Goal: Task Accomplishment & Management: Complete application form

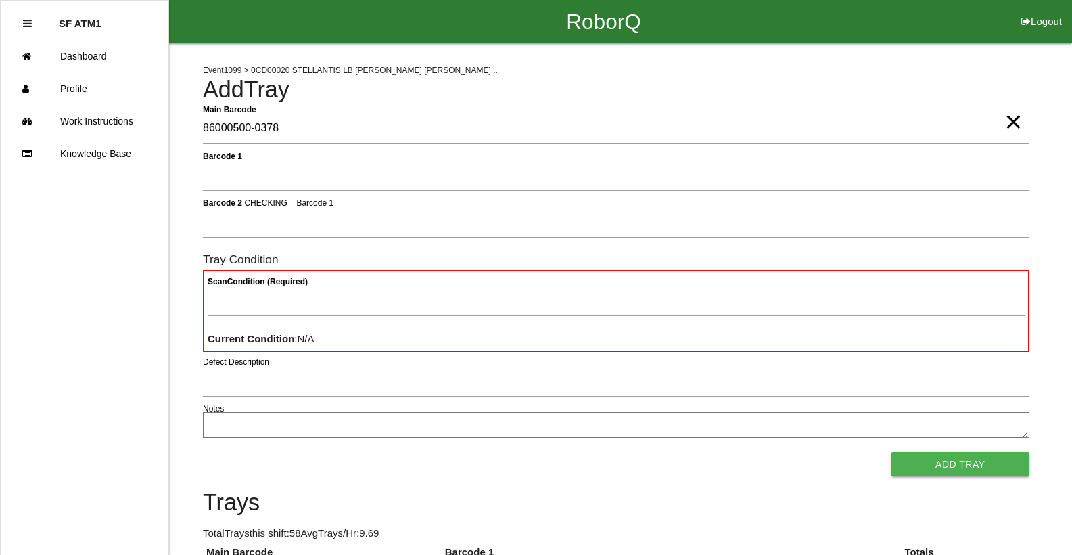
type Barcode "86000500-0378"
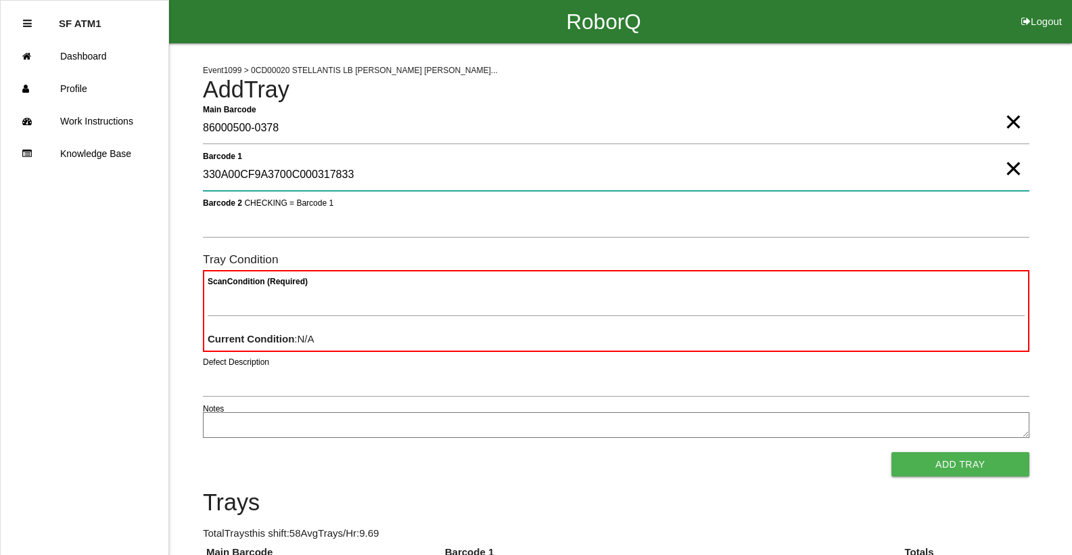
type 1 "330A00CF9A3700C000317833"
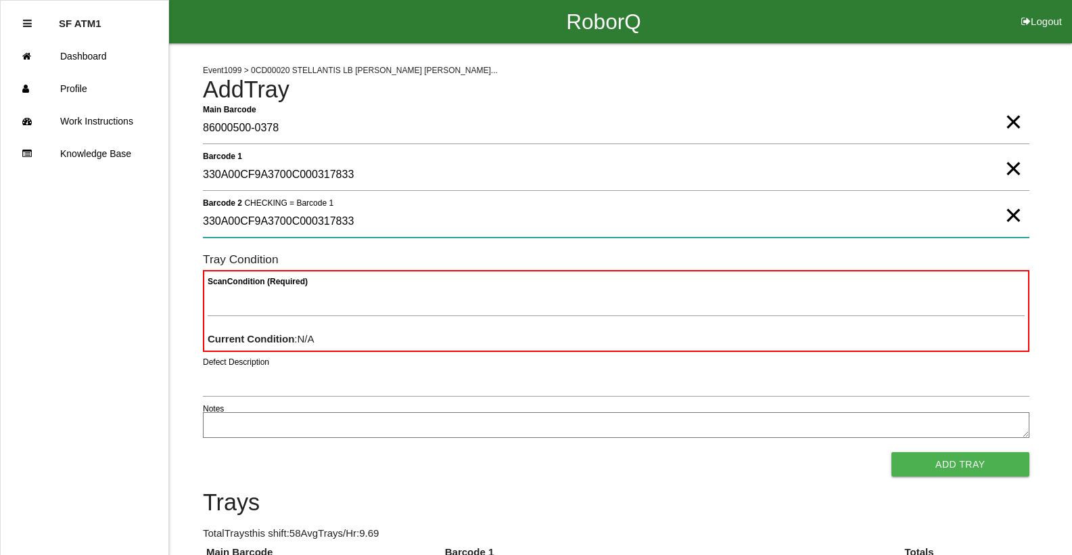
type 2 "330A00CF9A3700C000317833"
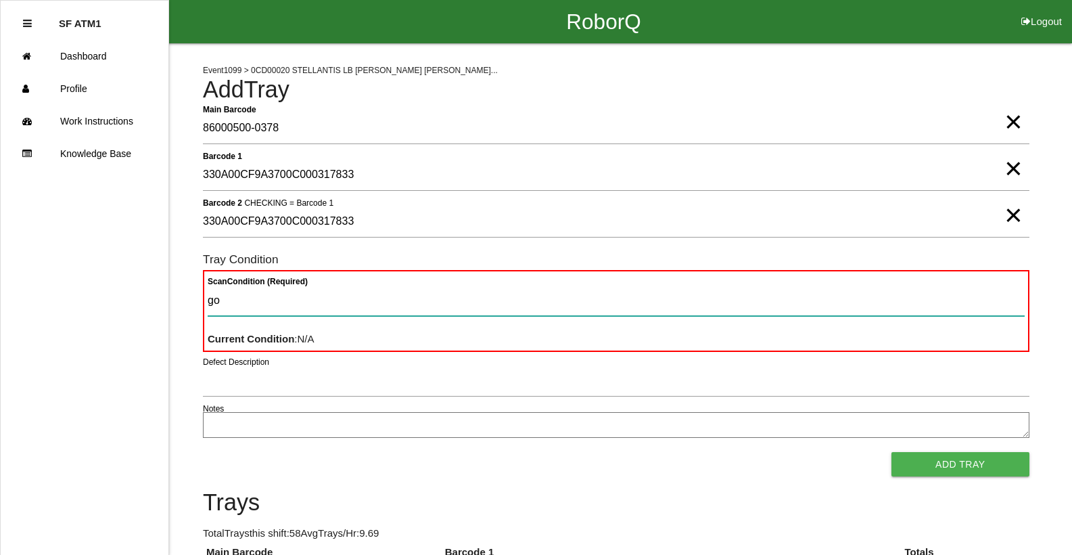
type Condition "goo"
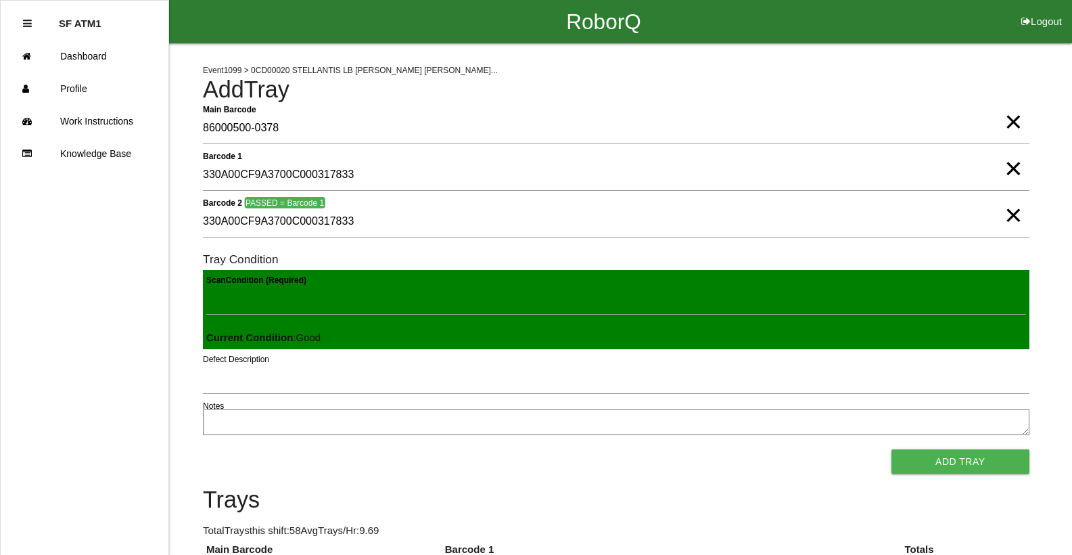
click at [892, 449] on button "Add Tray" at bounding box center [961, 461] width 138 height 24
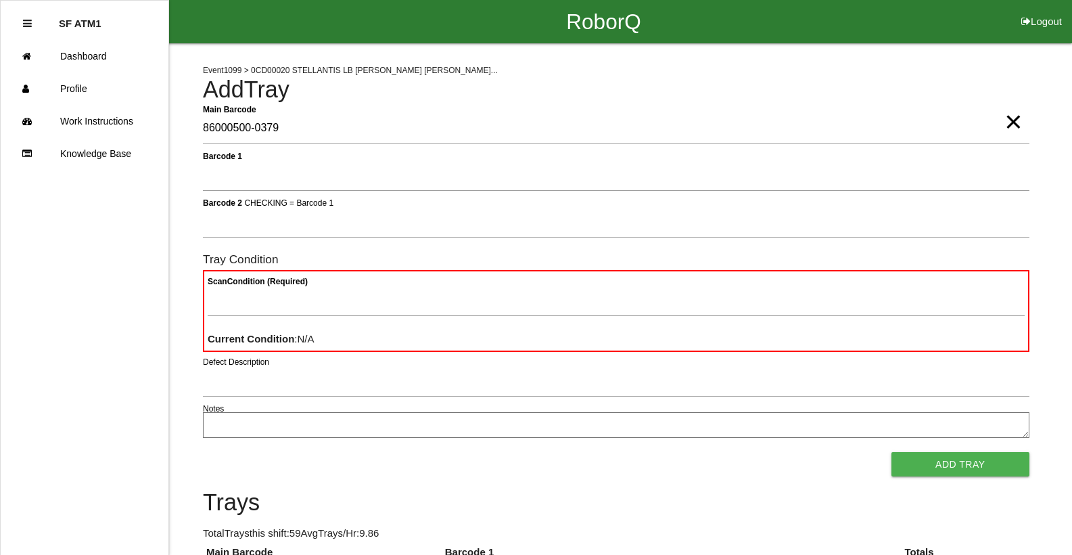
type Barcode "86000500-0379"
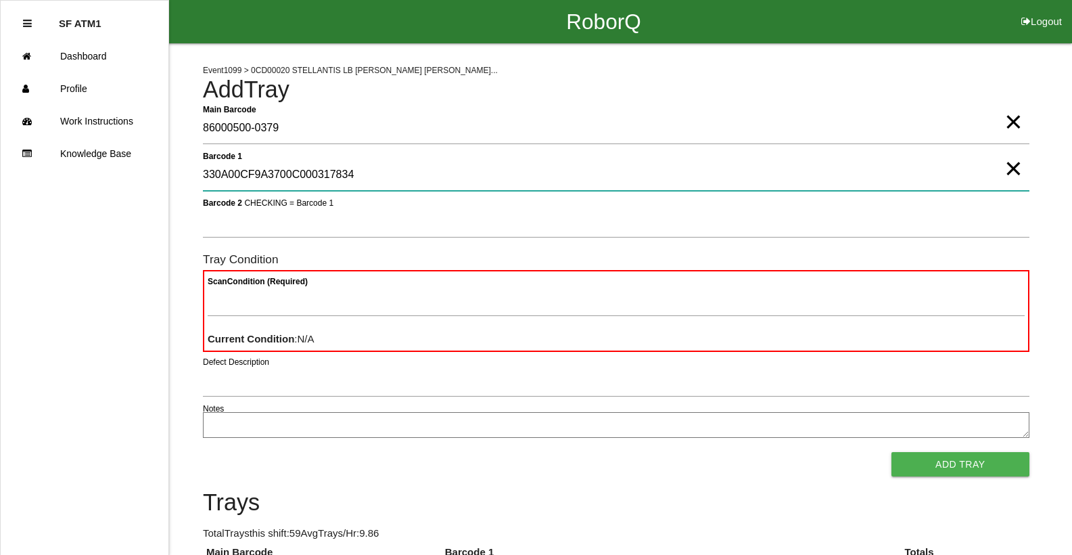
type 1 "330A00CF9A3700C000317834"
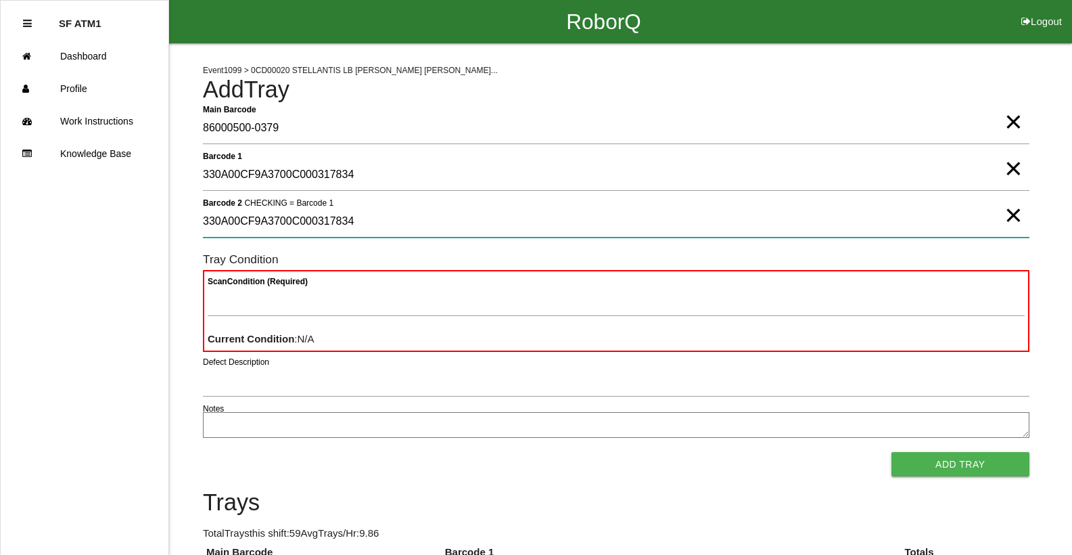
type 2 "330A00CF9A3700C000317834"
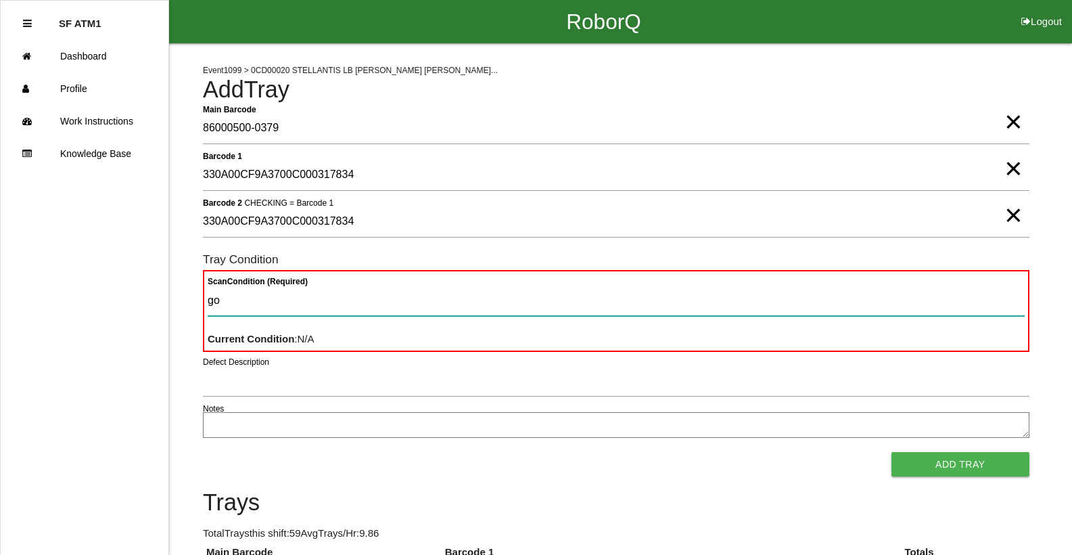
type Condition "goo"
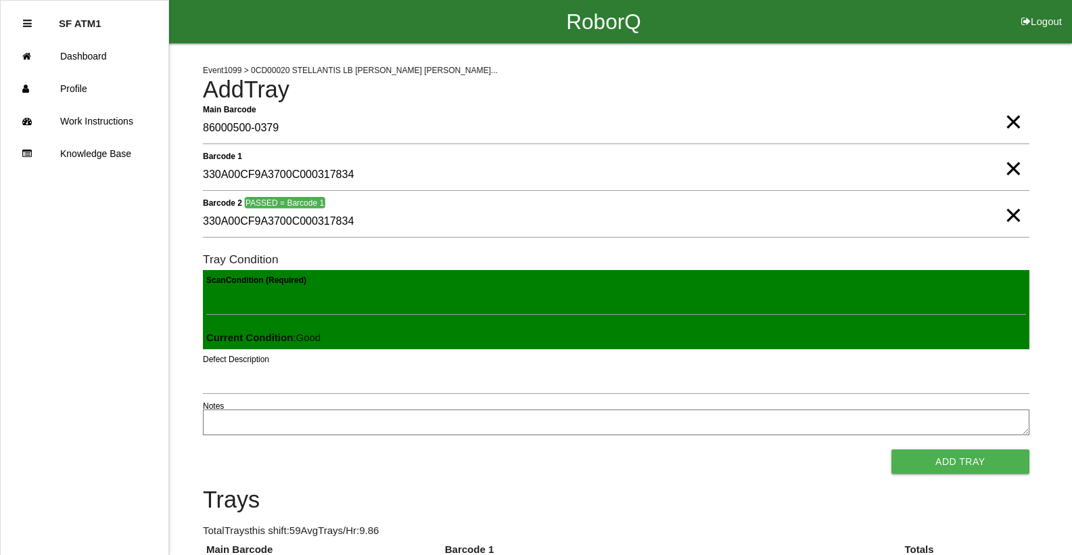
click at [892, 449] on button "Add Tray" at bounding box center [961, 461] width 138 height 24
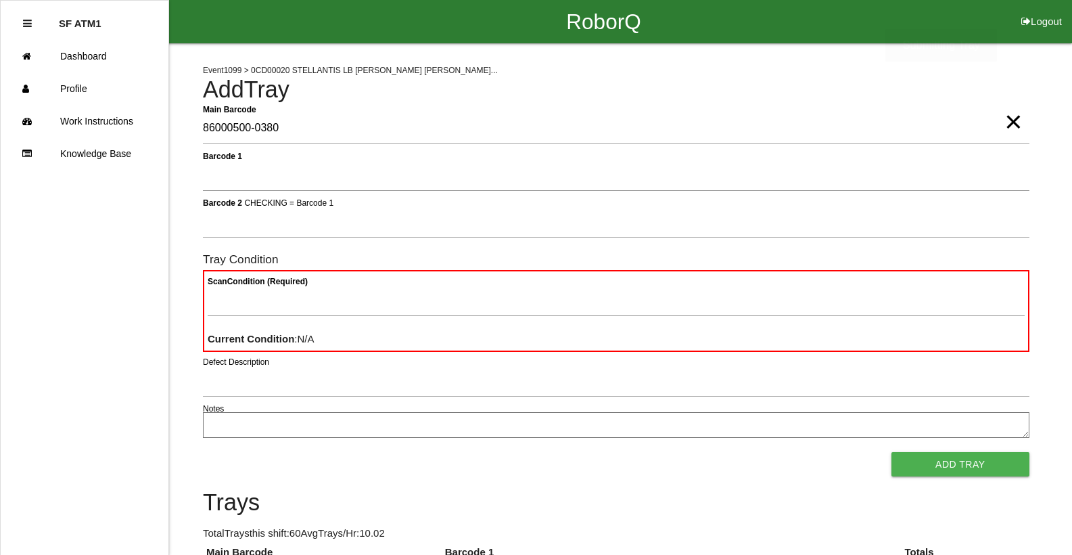
type Barcode "86000500-0380"
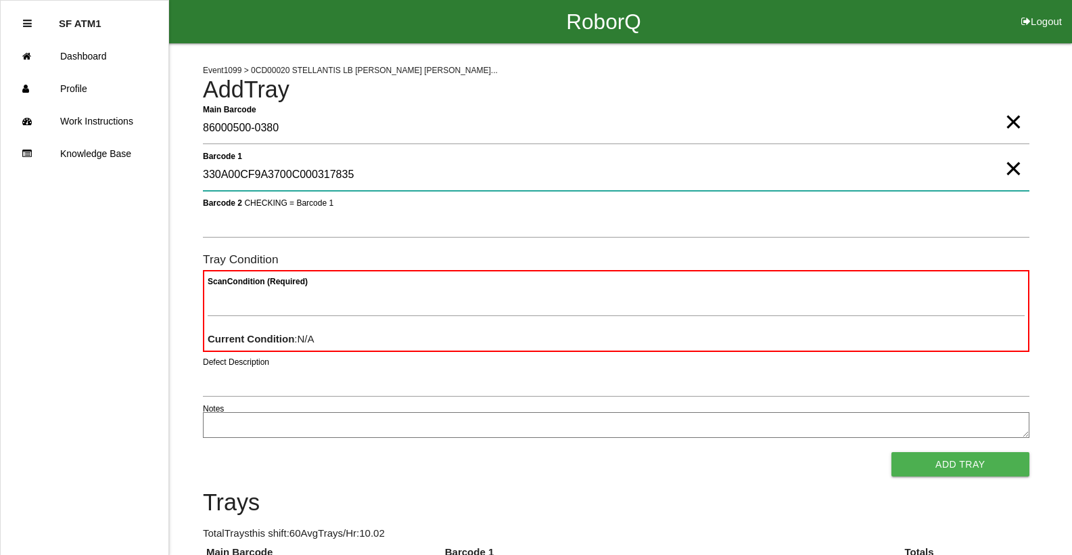
type 1 "330A00CF9A3700C000317835"
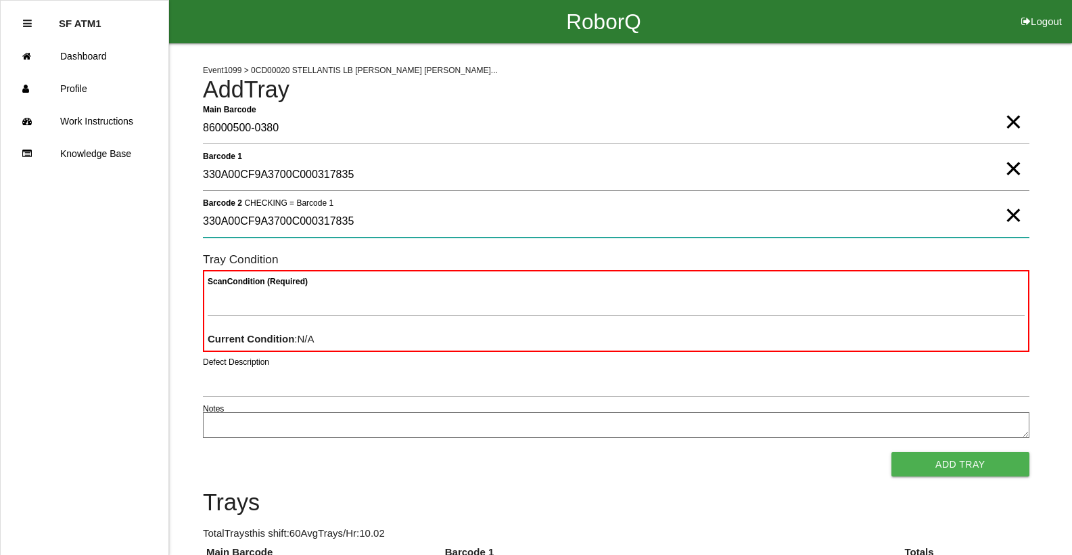
type 2 "330A00CF9A3700C000317835"
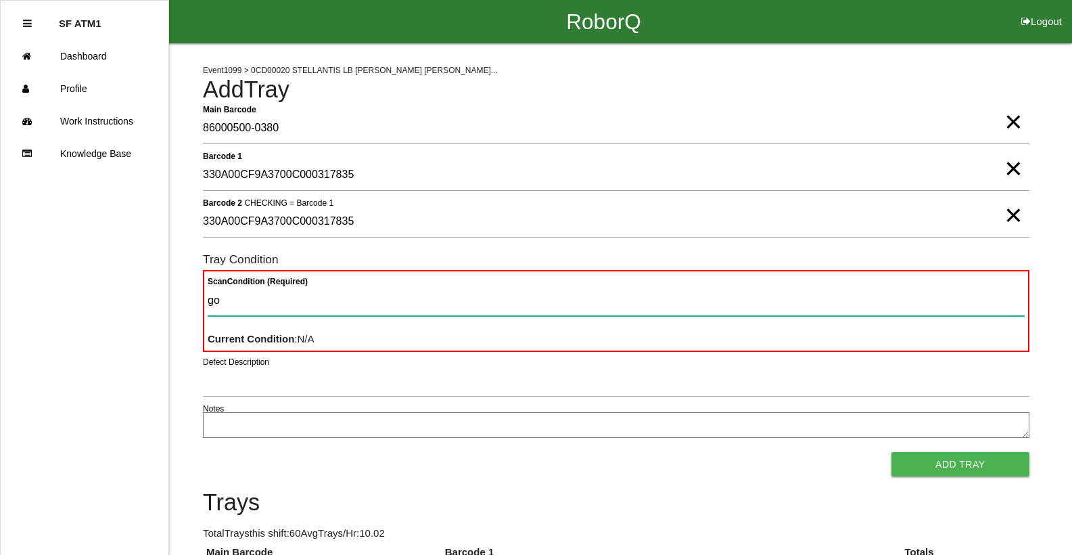
type Condition "goo"
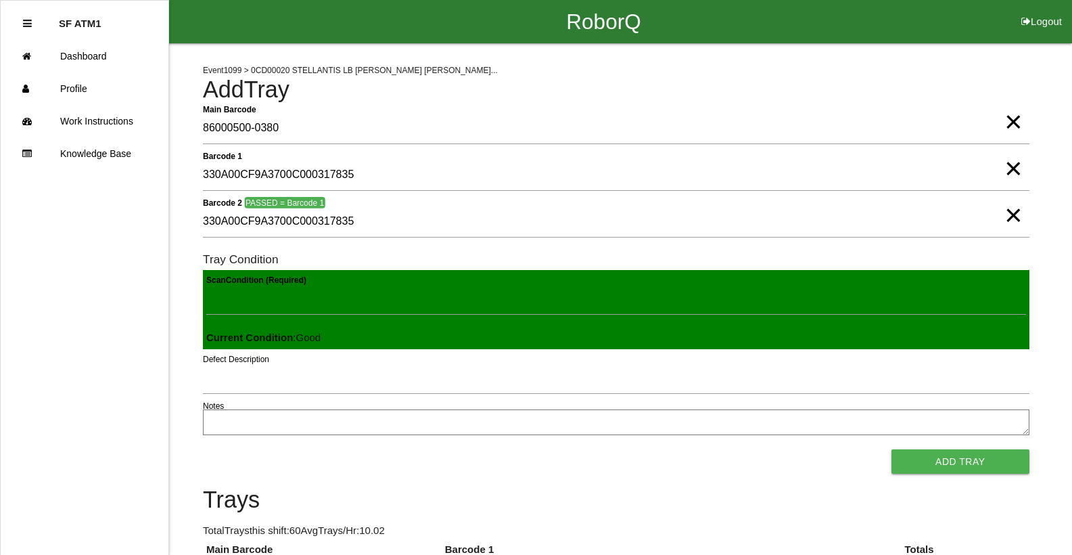
click at [892, 449] on button "Add Tray" at bounding box center [961, 461] width 138 height 24
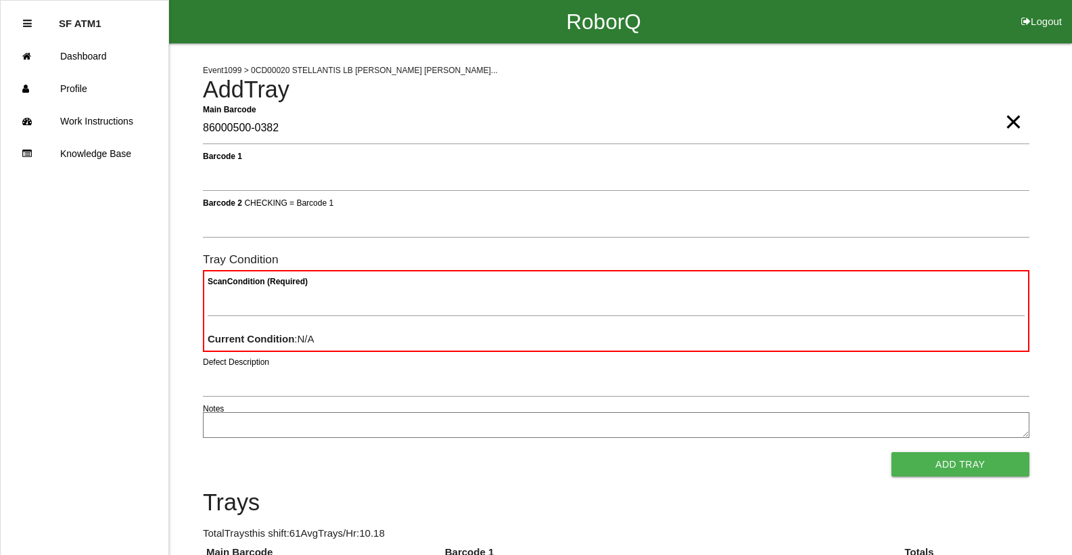
type Barcode "86000500-0382"
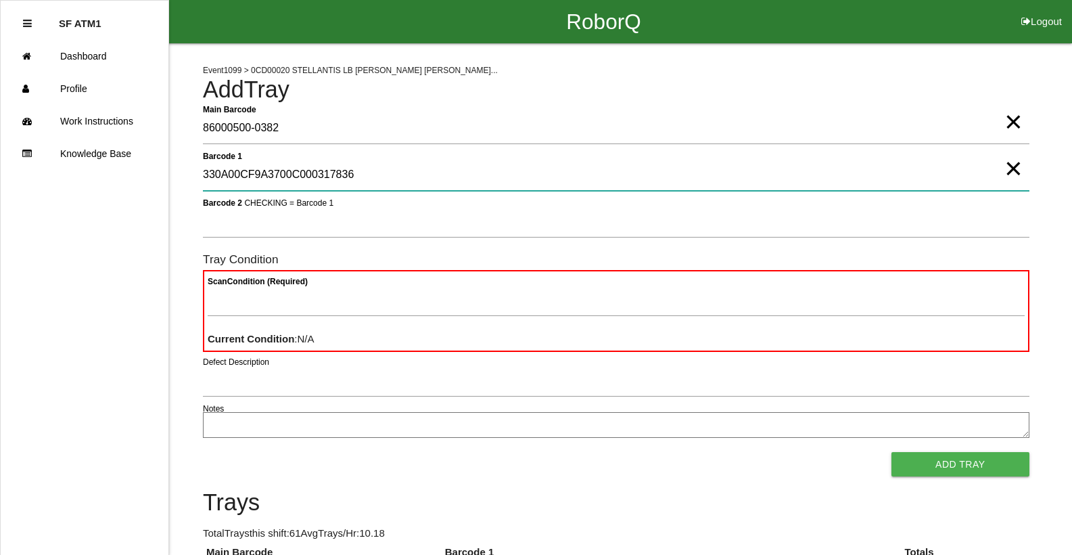
type 1 "330A00CF9A3700C000317836"
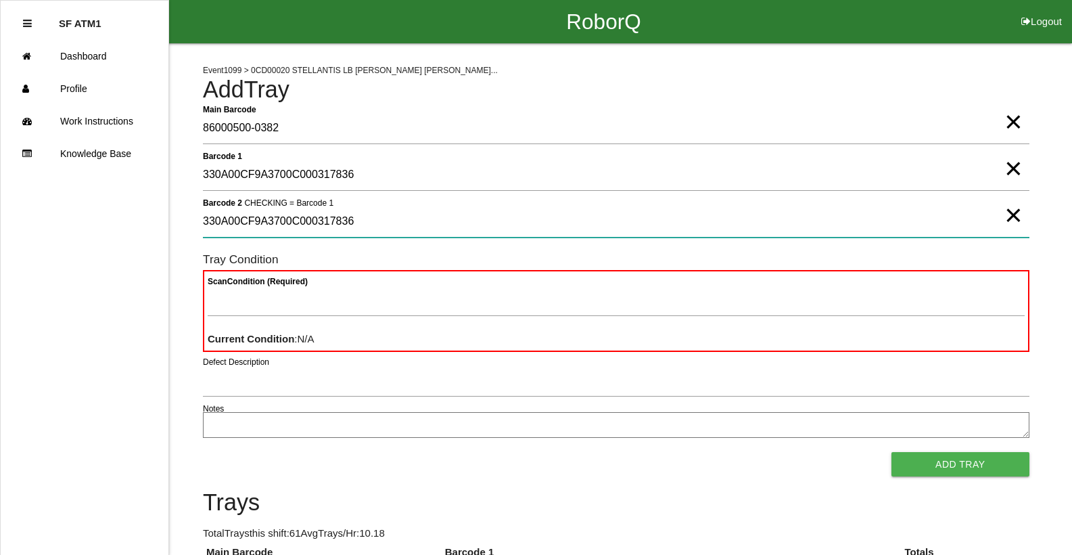
type 2 "330A00CF9A3700C000317836"
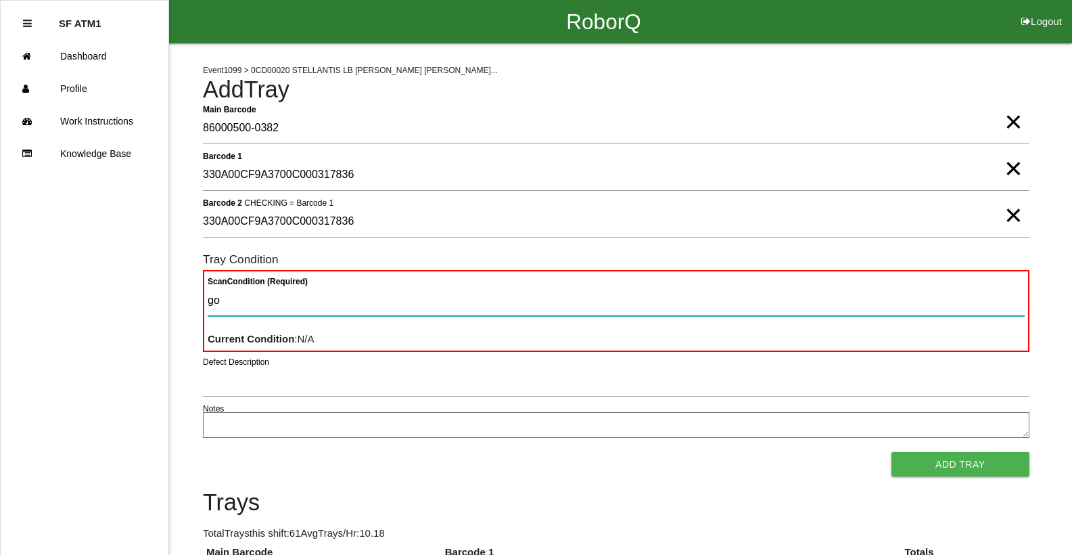
type Condition "goo"
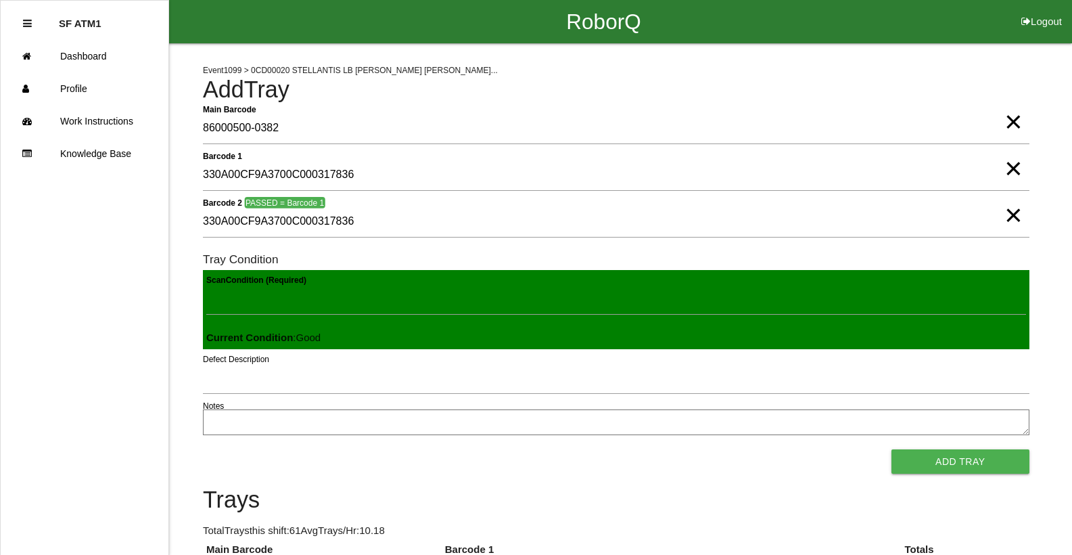
click button "Add Tray" at bounding box center [961, 461] width 138 height 24
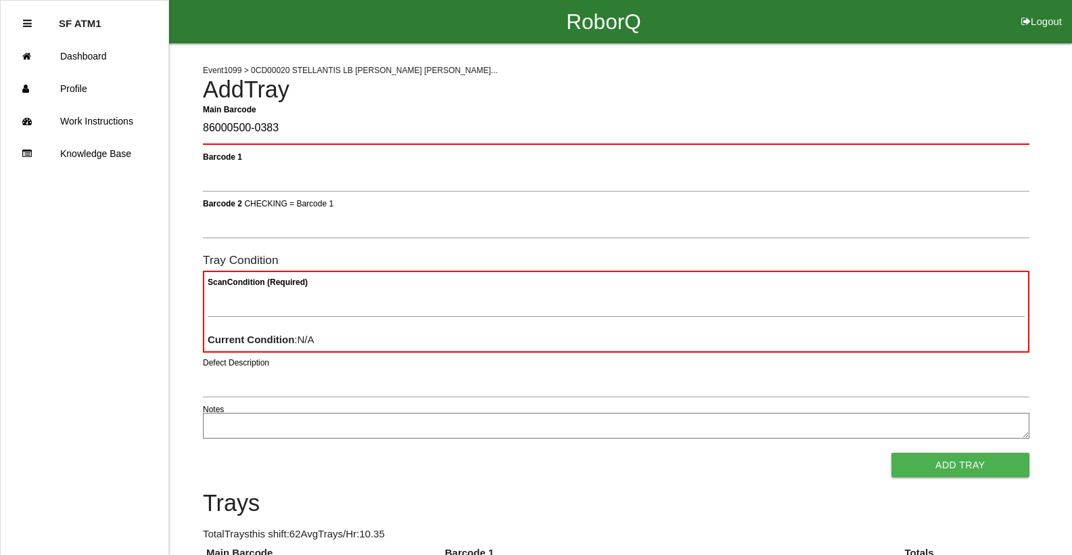
type Barcode "86000500-0383"
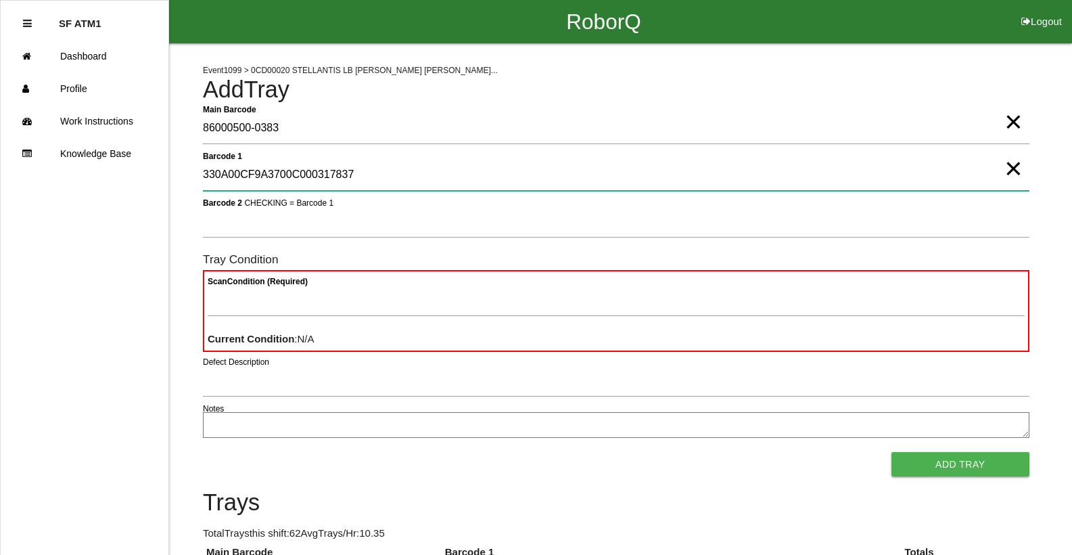
type 1 "330A00CF9A3700C000317837"
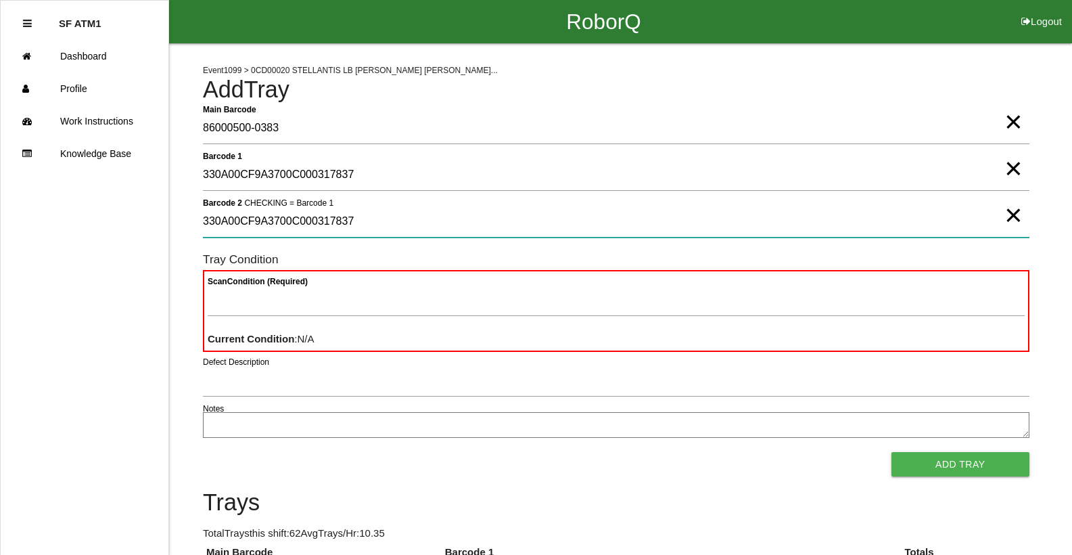
type 2 "330A00CF9A3700C000317837"
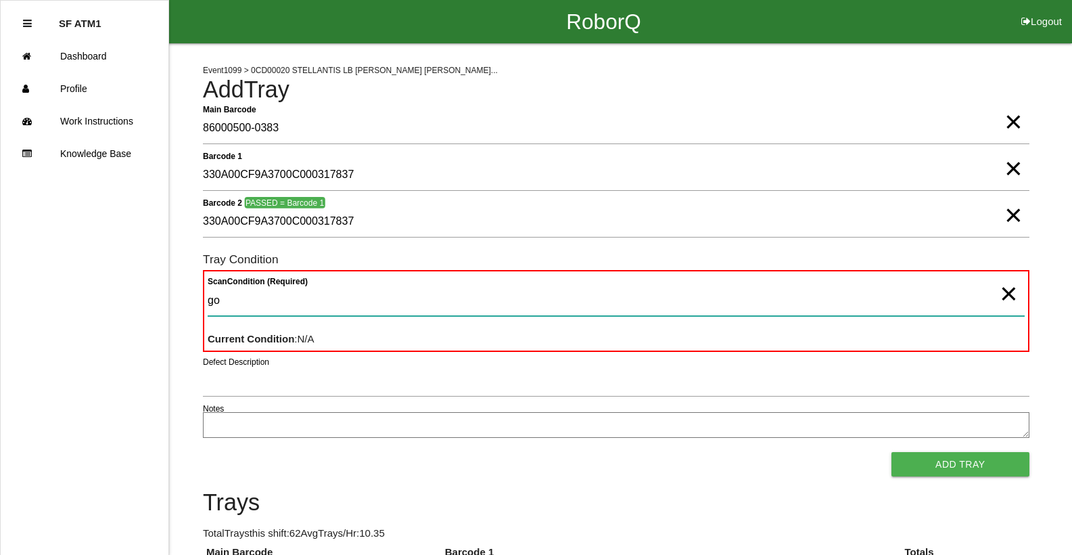
type Condition "goo"
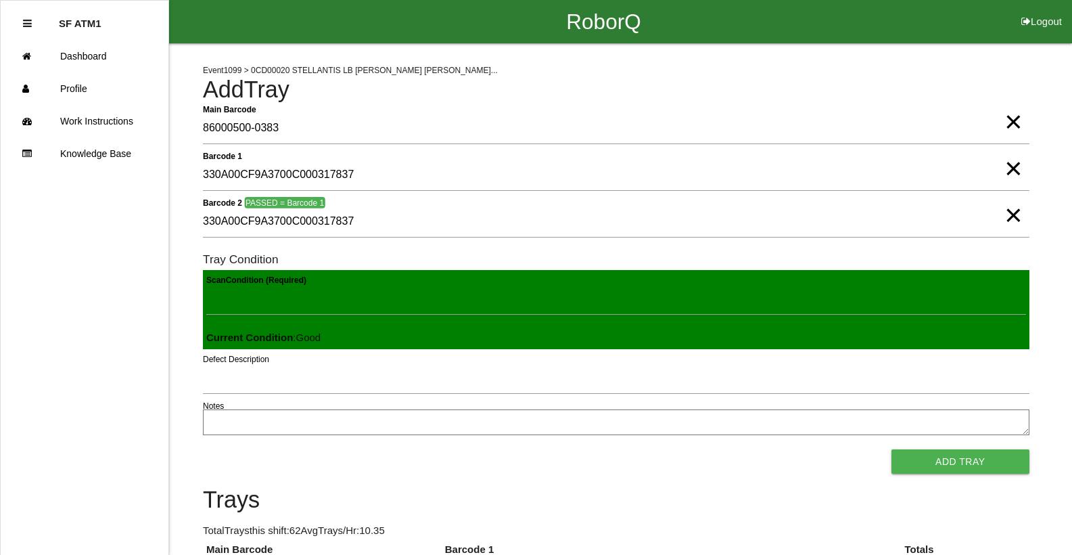
click at [892, 449] on button "Add Tray" at bounding box center [961, 461] width 138 height 24
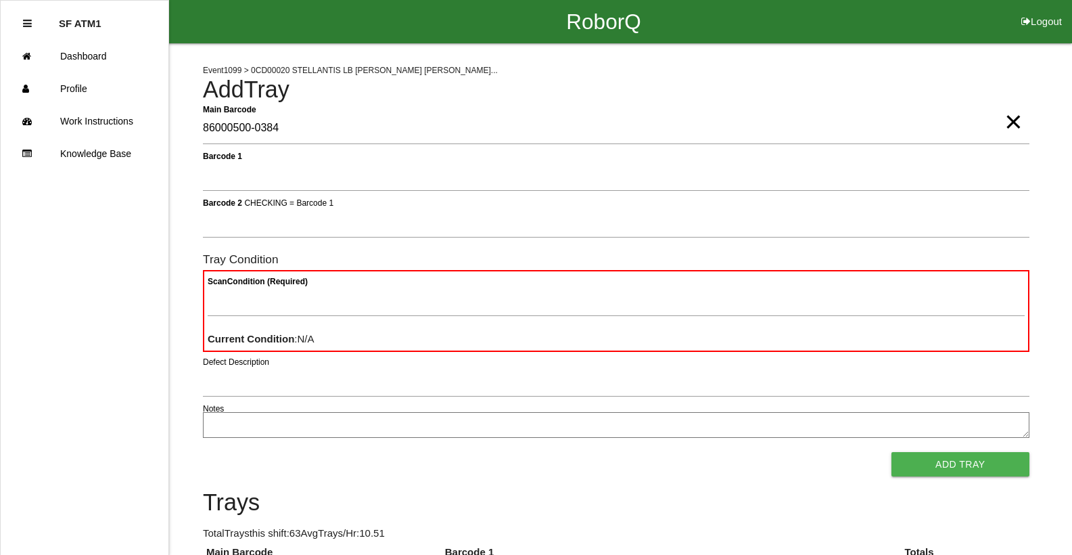
type Barcode "86000500-0384"
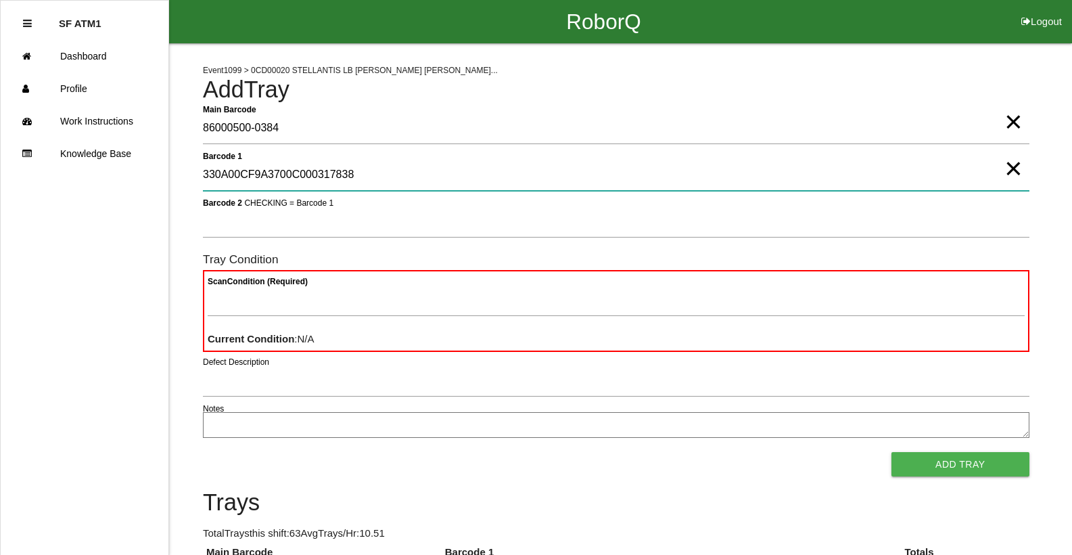
type 1 "330A00CF9A3700C000317838"
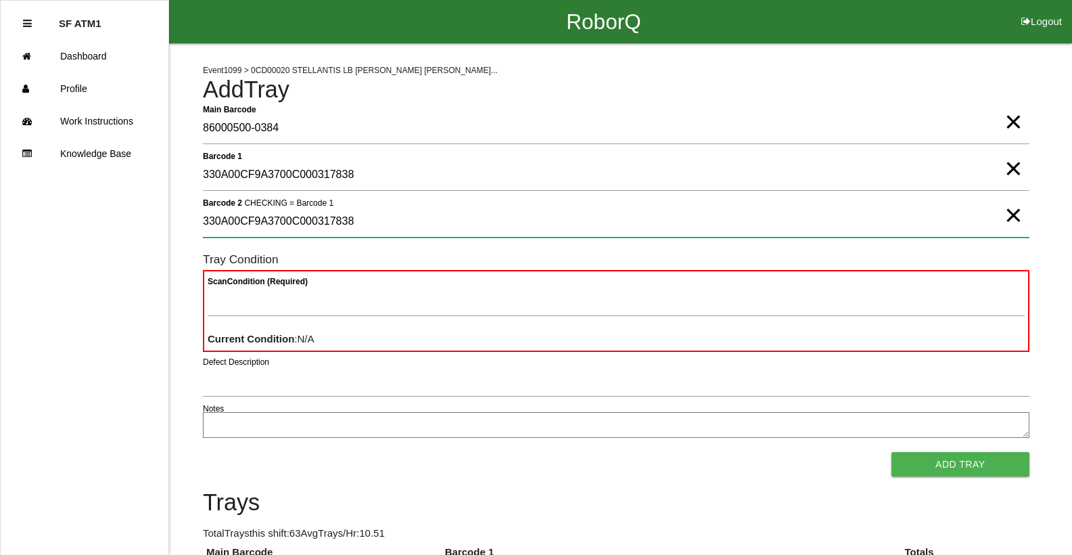
type 2 "330A00CF9A3700C000317838"
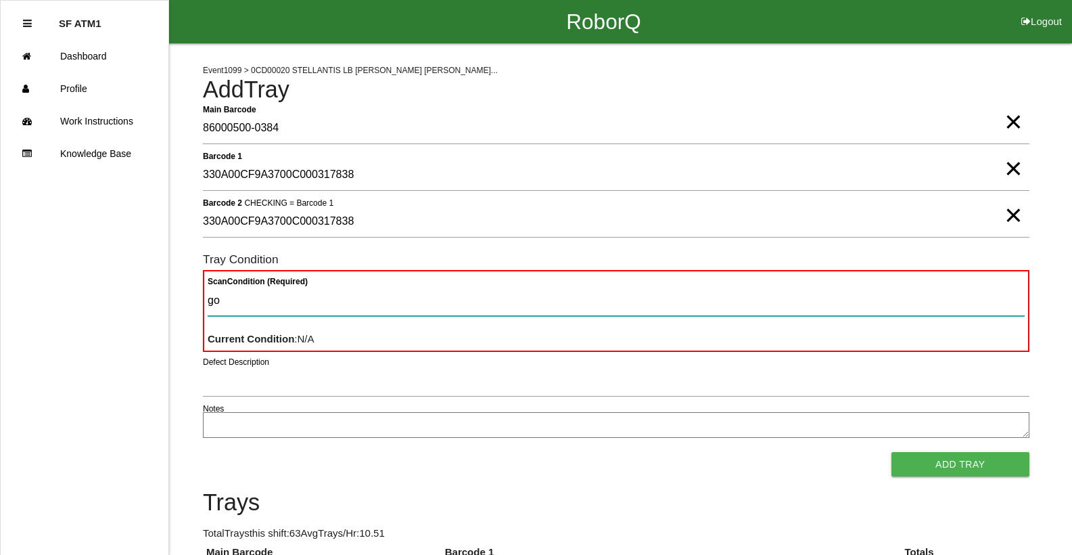
type Condition "goo"
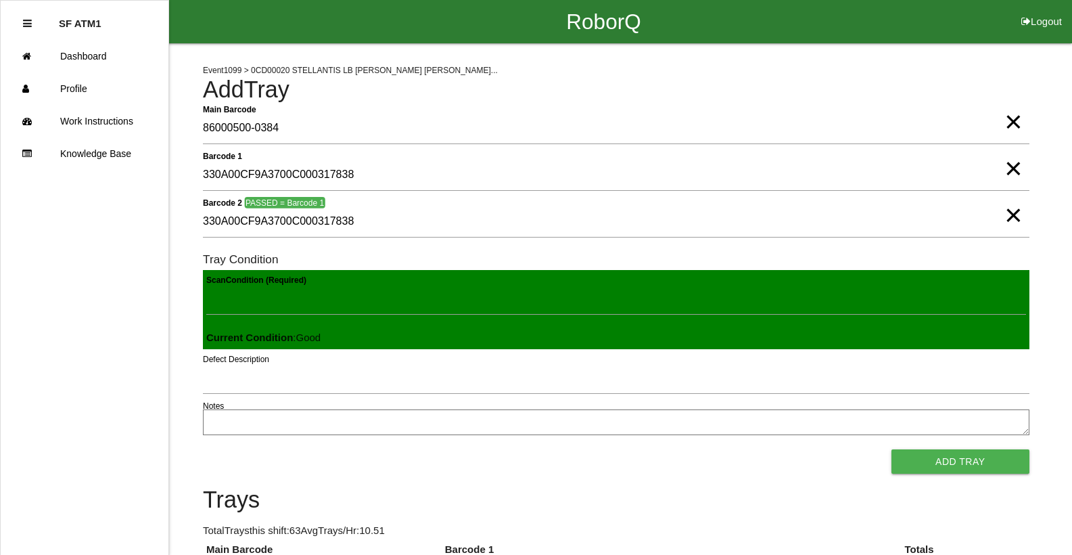
click at [892, 449] on button "Add Tray" at bounding box center [961, 461] width 138 height 24
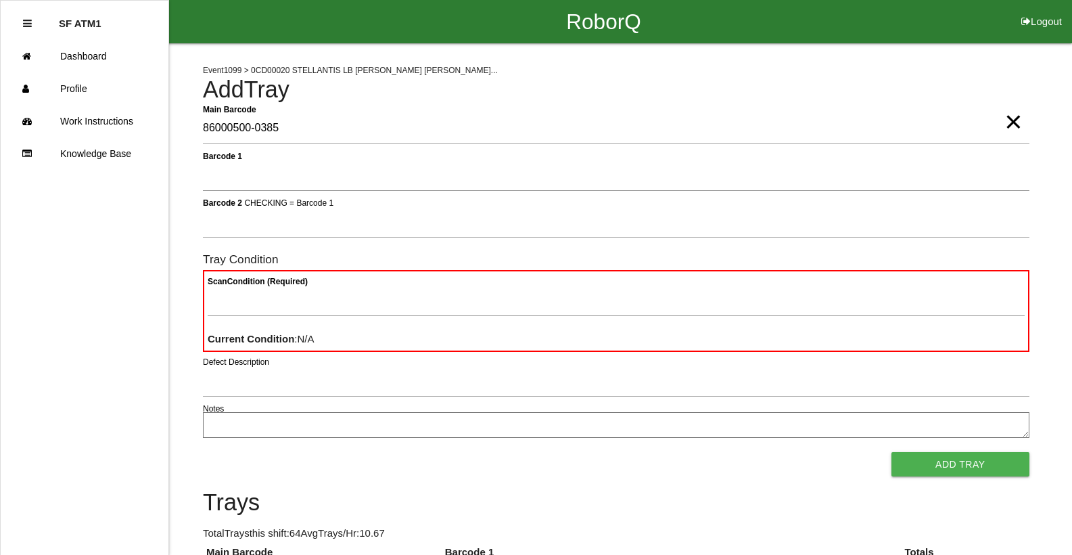
type Barcode "86000500-0385"
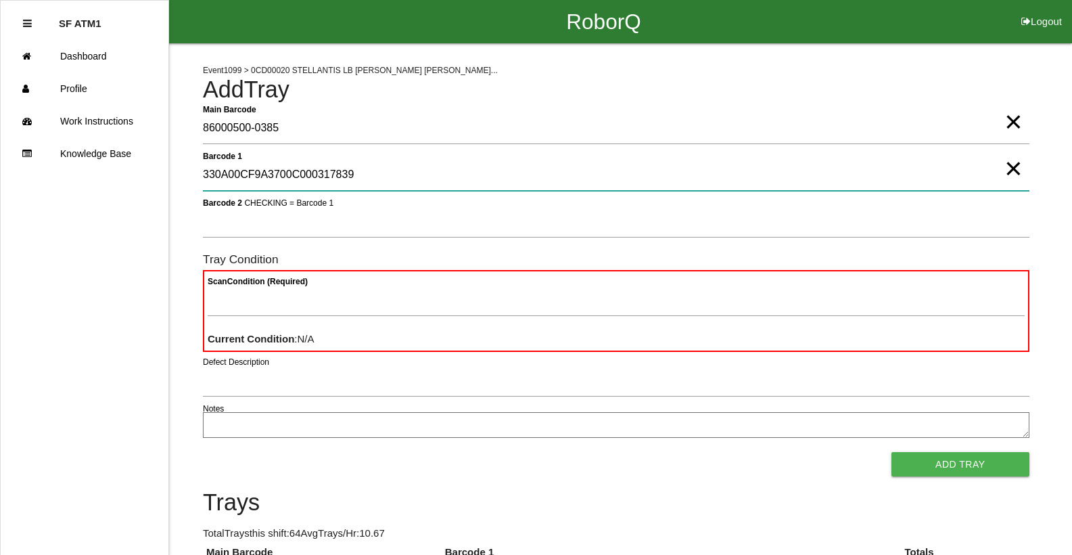
type 1 "330A00CF9A3700C000317839"
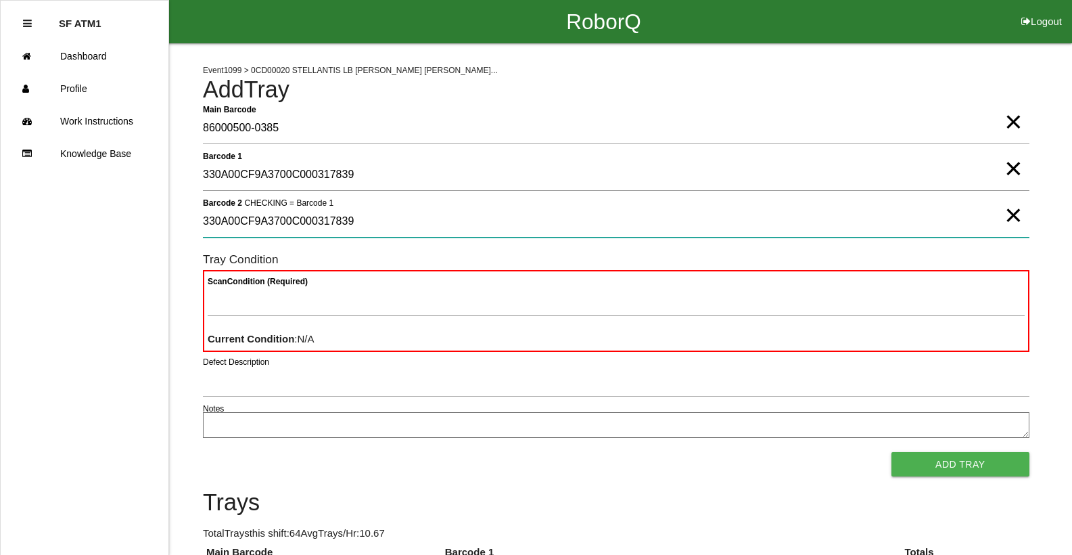
type 2 "330A00CF9A3700C000317839"
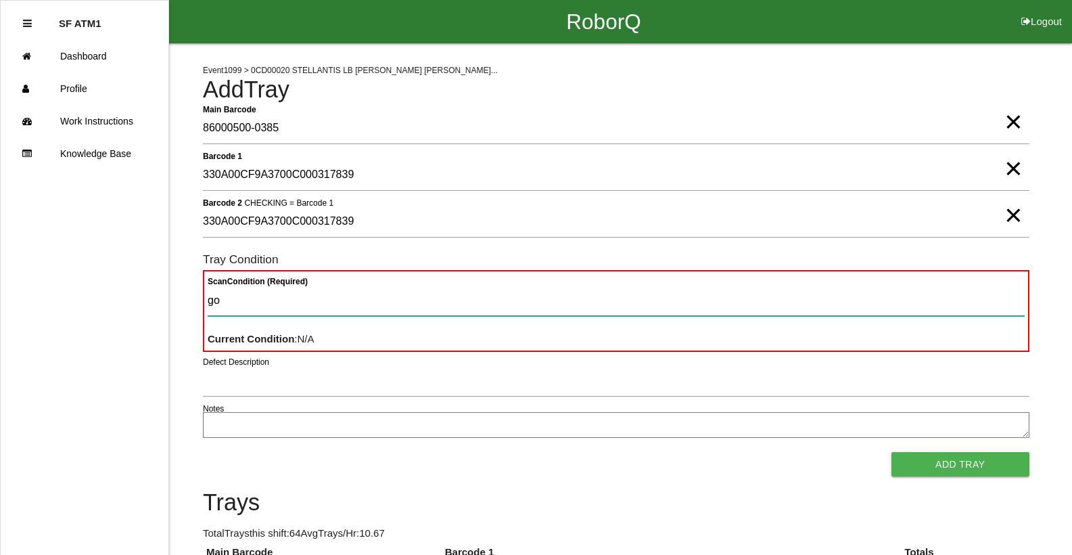
type Condition "goo"
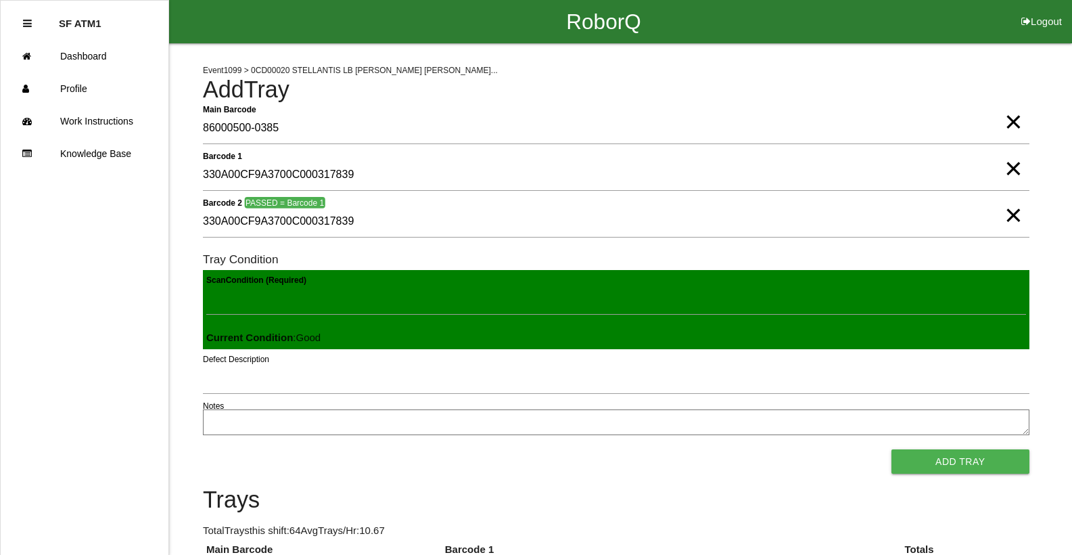
click at [892, 449] on button "Add Tray" at bounding box center [961, 461] width 138 height 24
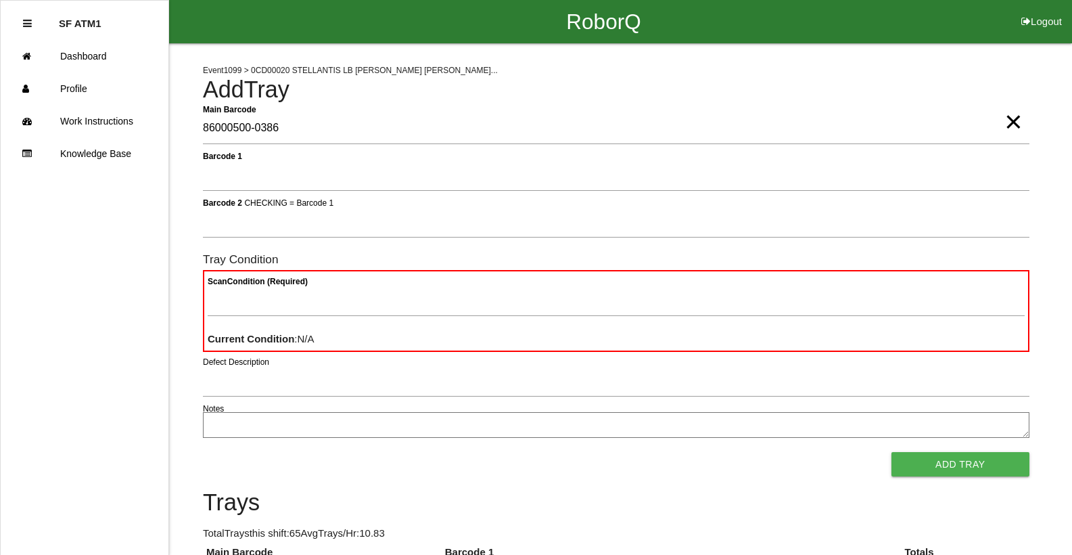
type Barcode "86000500-0386"
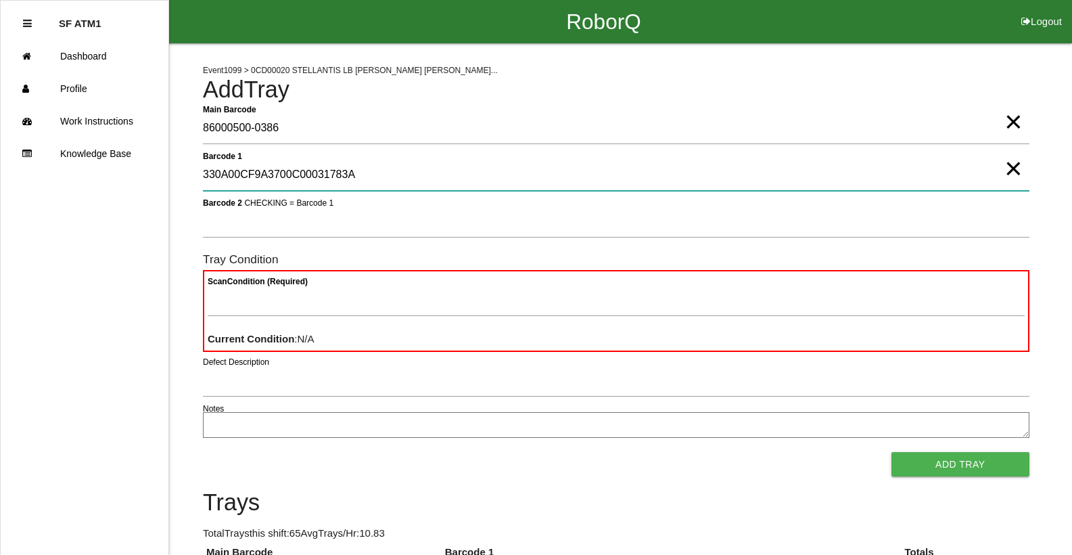
type 1 "330A00CF9A3700C00031783A"
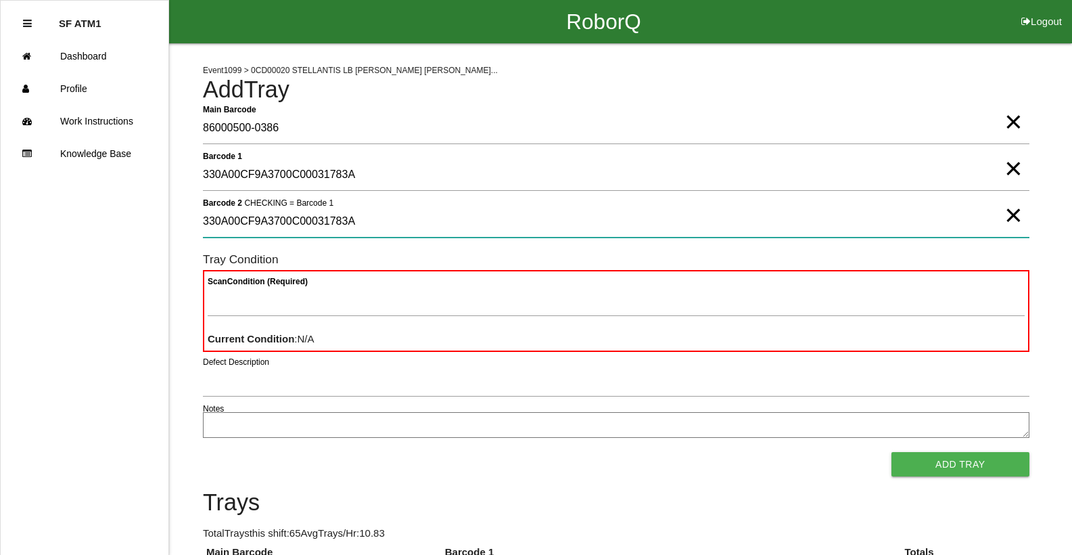
type 2 "330A00CF9A3700C00031783A"
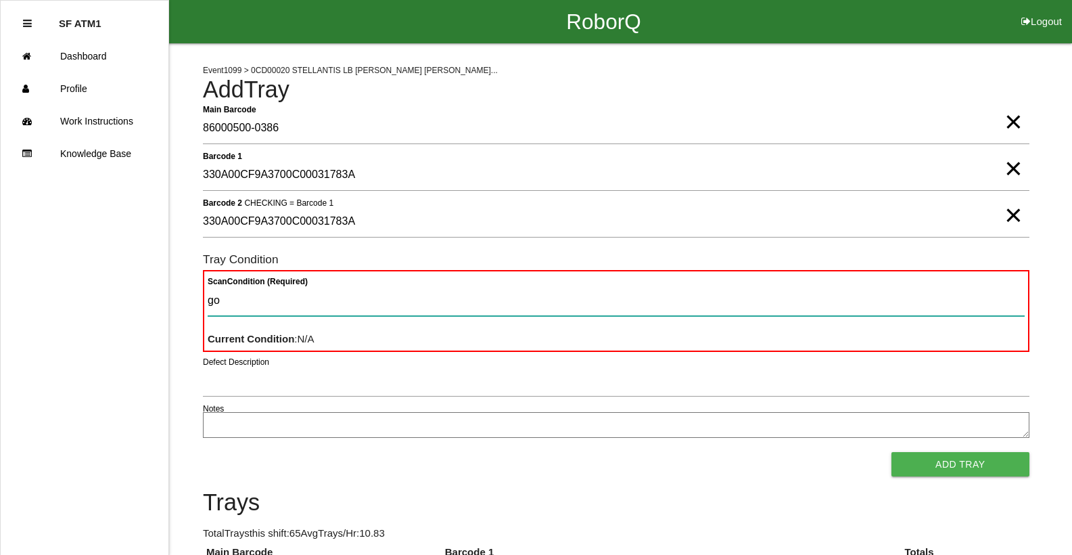
type Condition "goo"
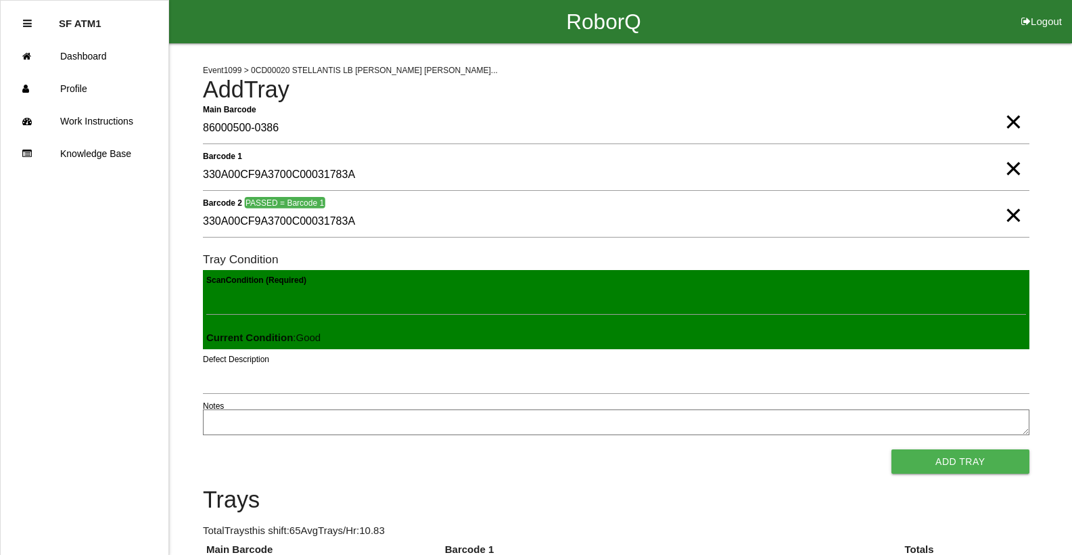
click at [892, 449] on button "Add Tray" at bounding box center [961, 461] width 138 height 24
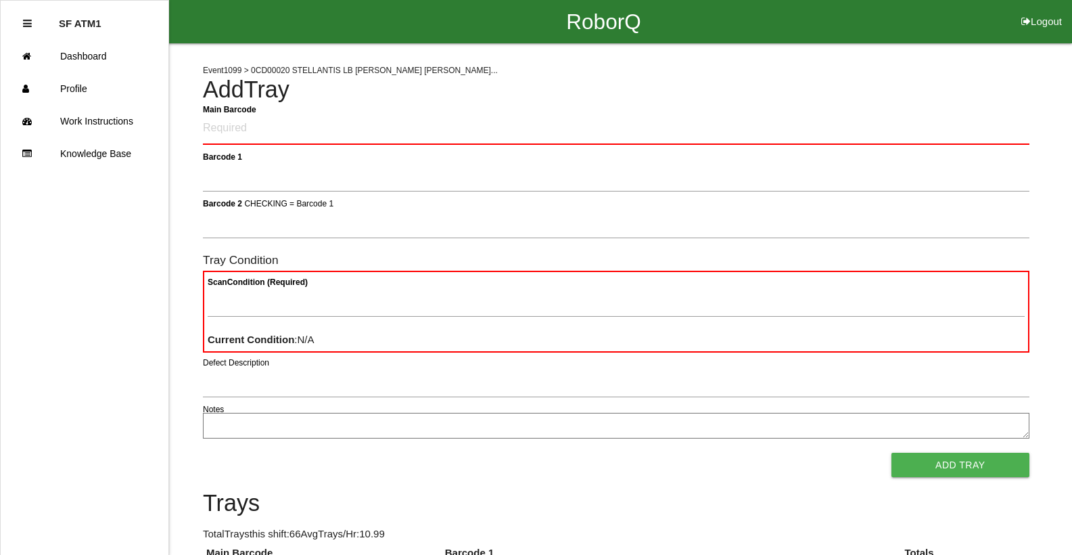
click at [915, 8] on div "RoborQ Logout" at bounding box center [603, 21] width 937 height 43
click at [388, 123] on Barcode "Main Barcode" at bounding box center [616, 129] width 827 height 32
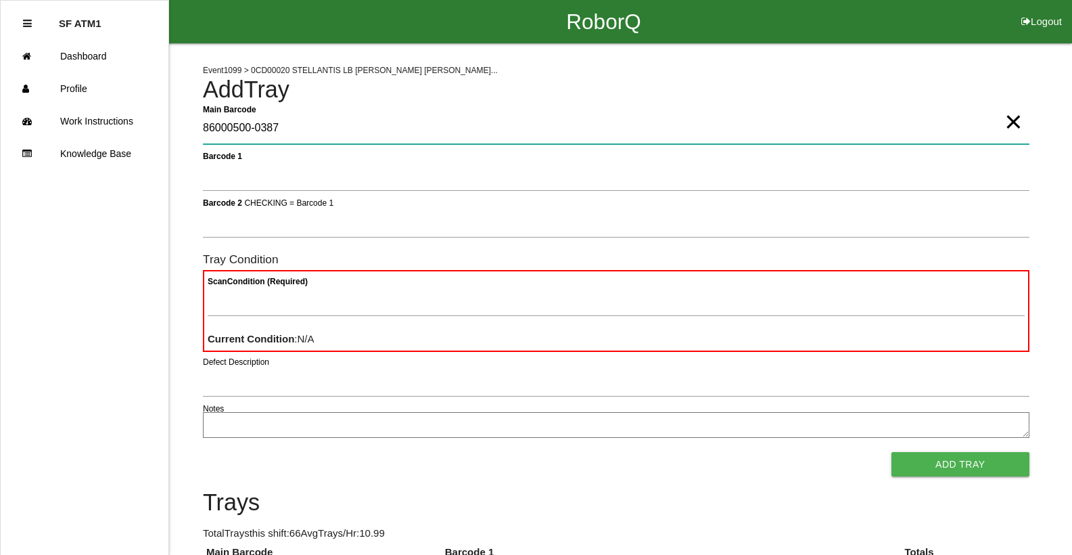
type Barcode "86000500-0387"
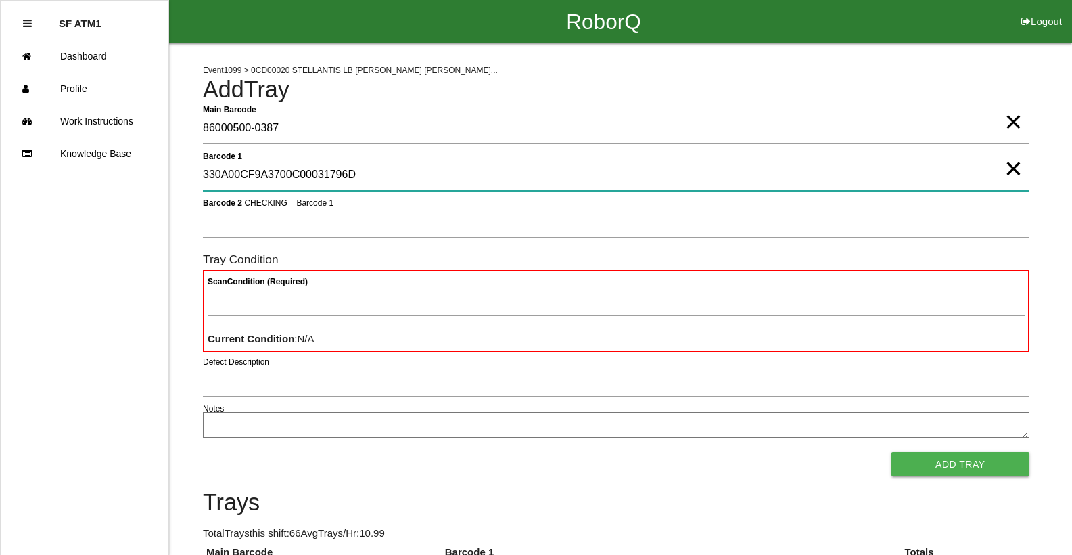
type 1 "330A00CF9A3700C00031796D"
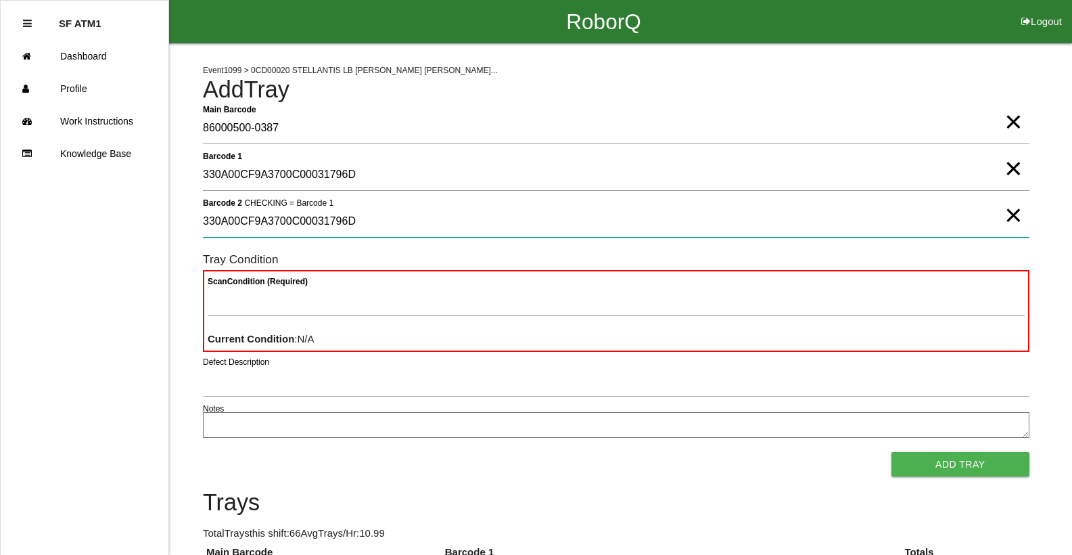
type 2 "330A00CF9A3700C00031796D"
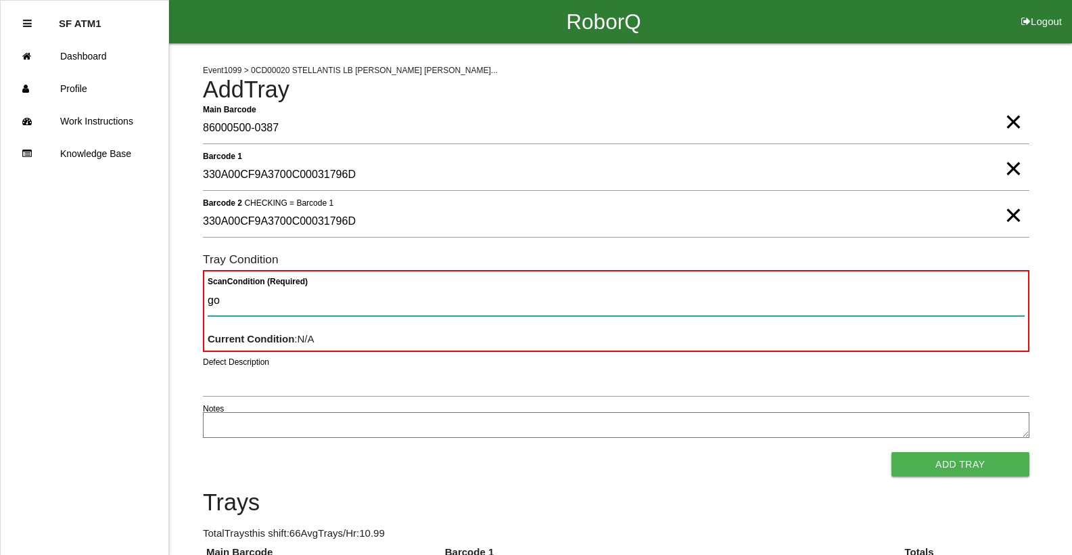
type Condition "goo"
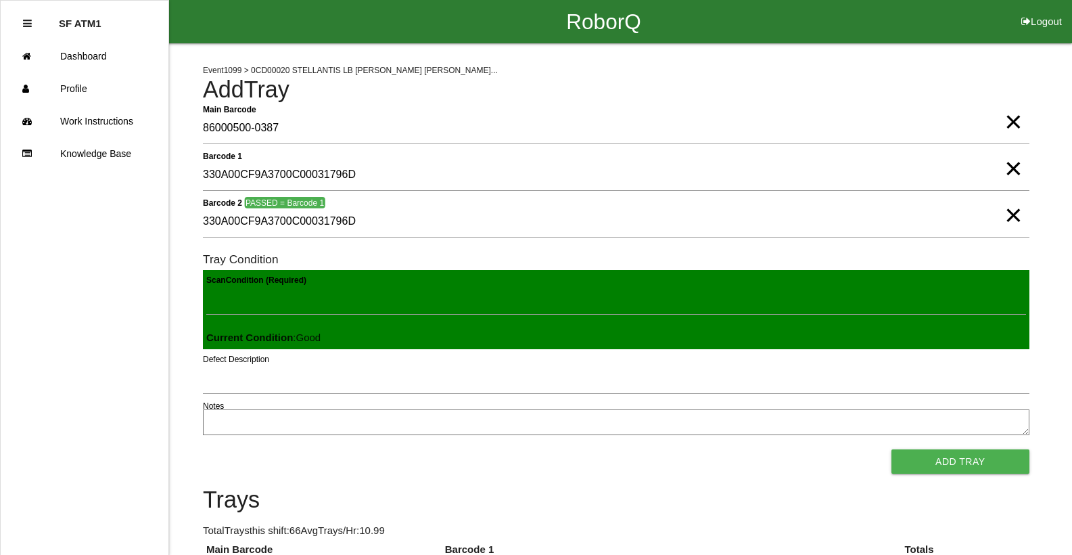
click at [892, 449] on button "Add Tray" at bounding box center [961, 461] width 138 height 24
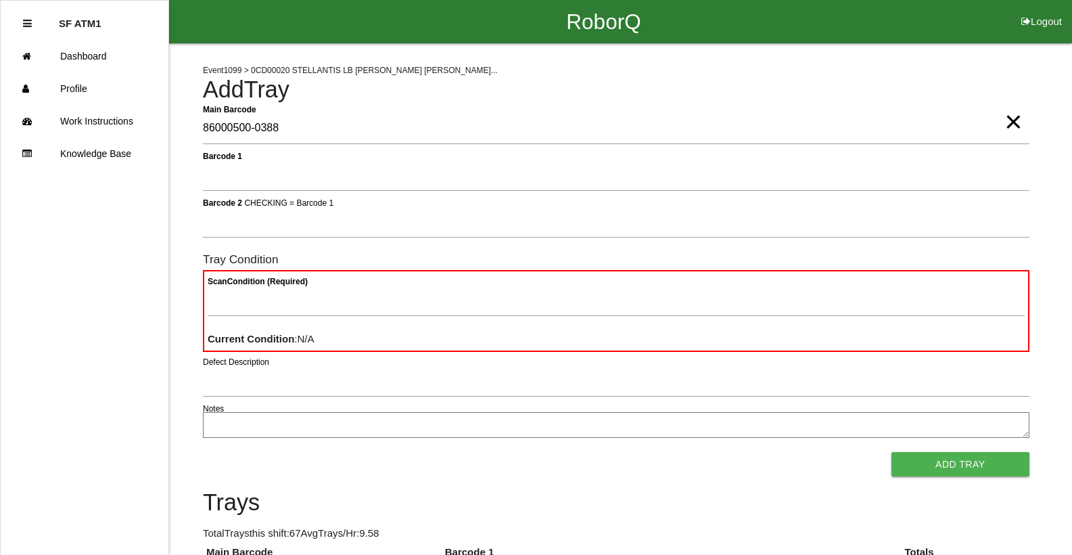
type Barcode "86000500-0388"
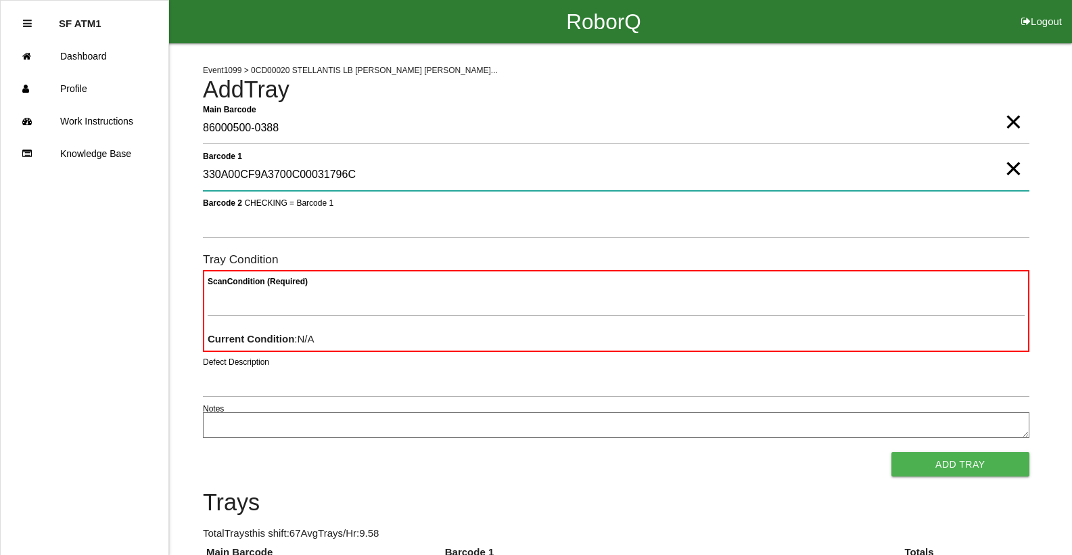
type 1 "330A00CF9A3700C00031796C"
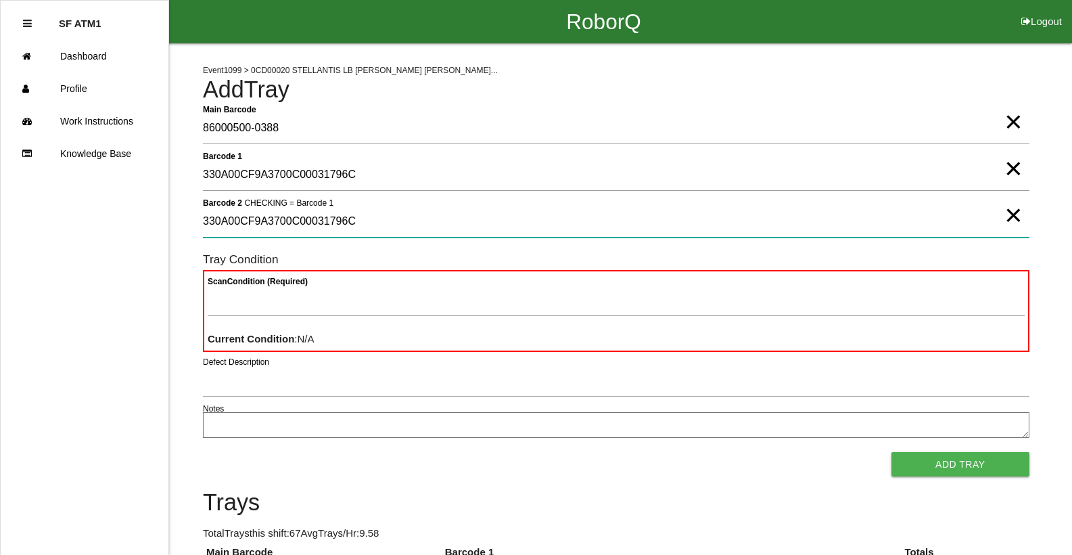
type 2 "330A00CF9A3700C00031796C"
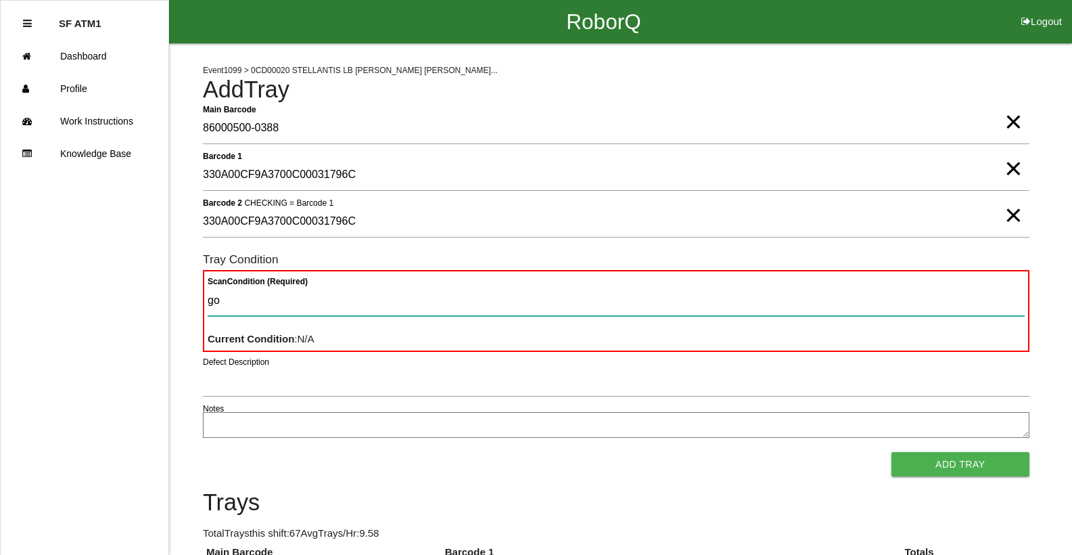
type Condition "goo"
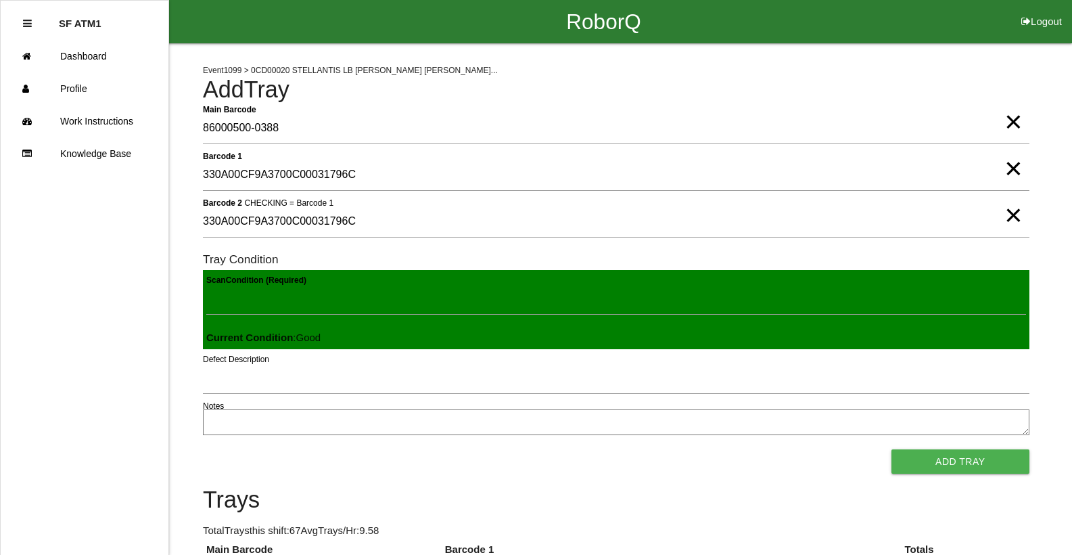
click at [892, 449] on button "Add Tray" at bounding box center [961, 461] width 138 height 24
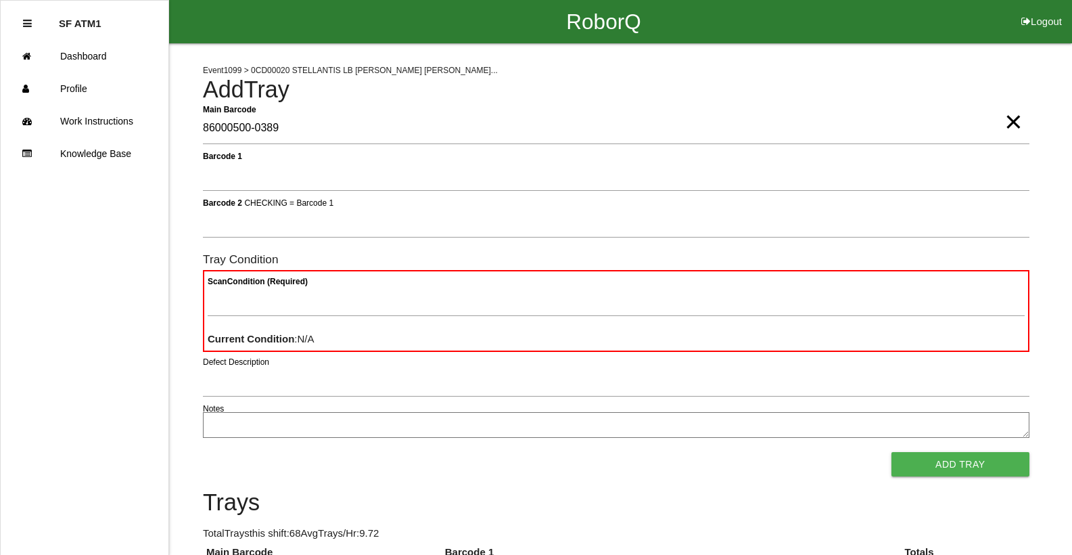
type Barcode "86000500-0389"
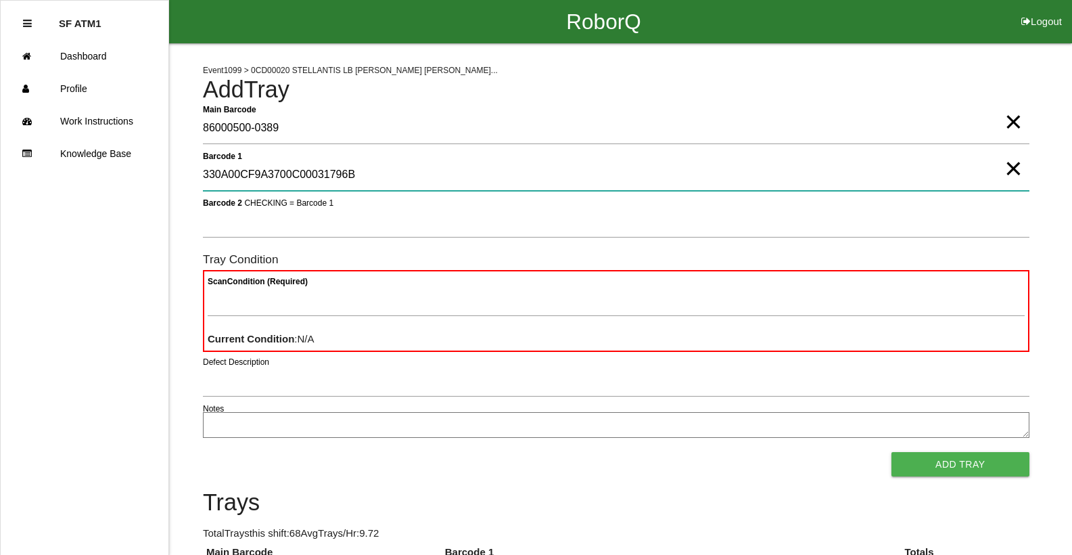
type 1 "330A00CF9A3700C00031796B"
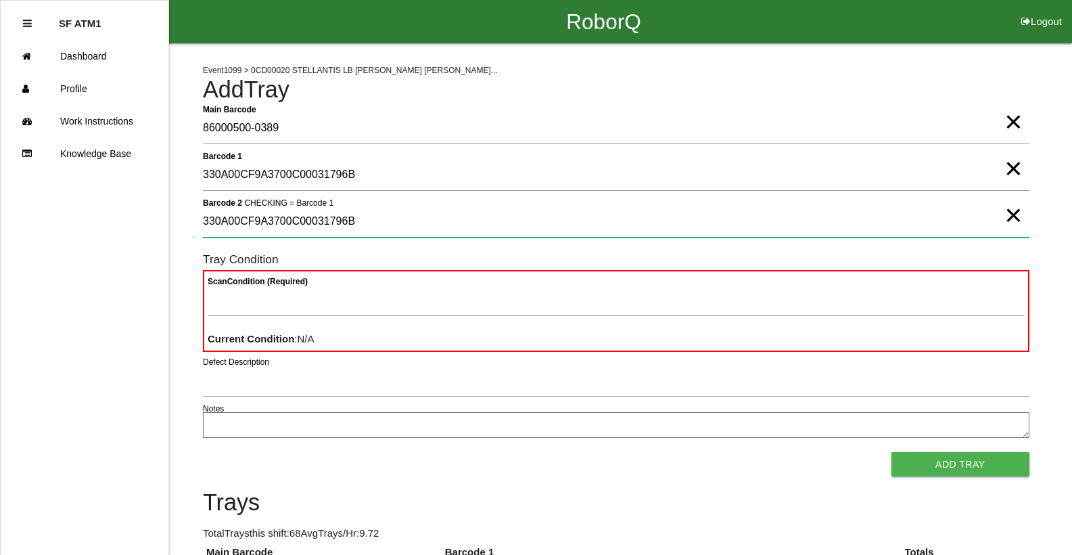
type 2 "330A00CF9A3700C00031796B"
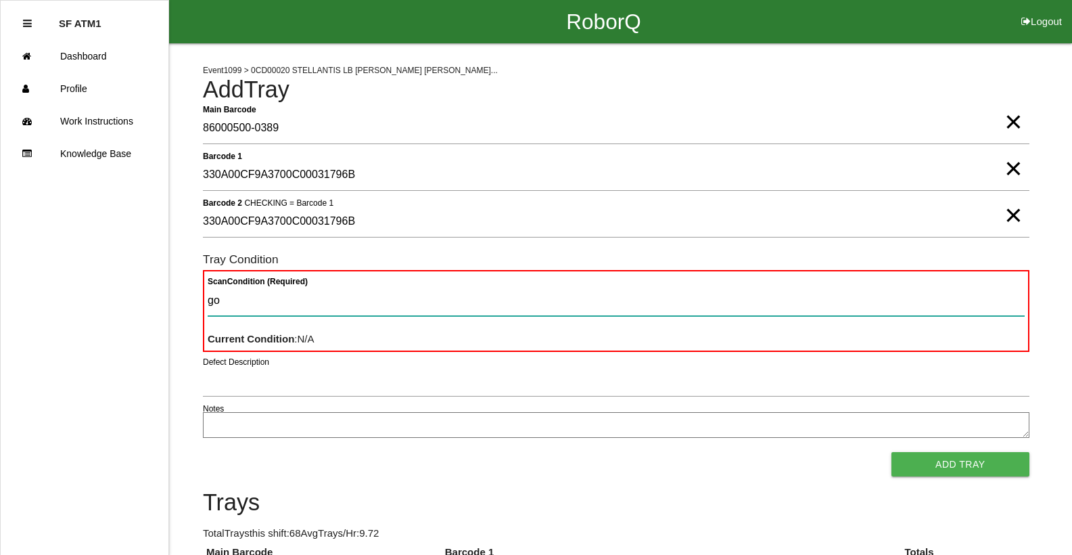
type Condition "goo"
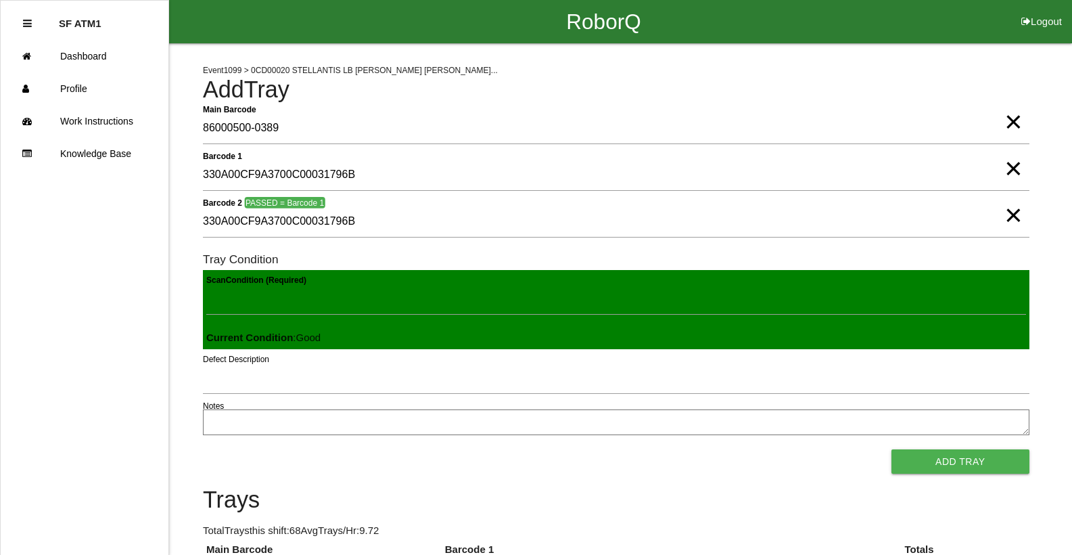
click at [892, 449] on button "Add Tray" at bounding box center [961, 461] width 138 height 24
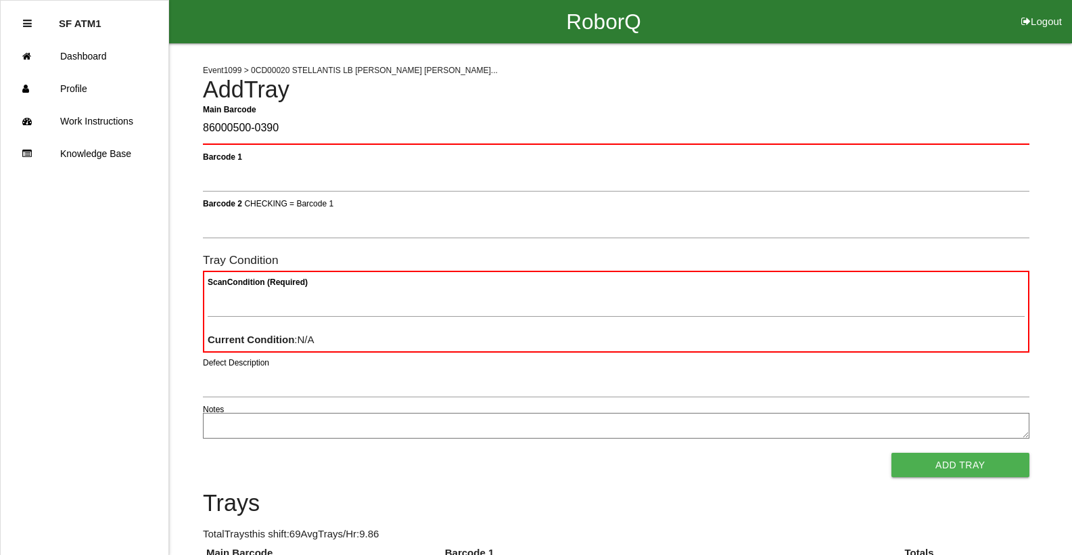
type Barcode "86000500-0390"
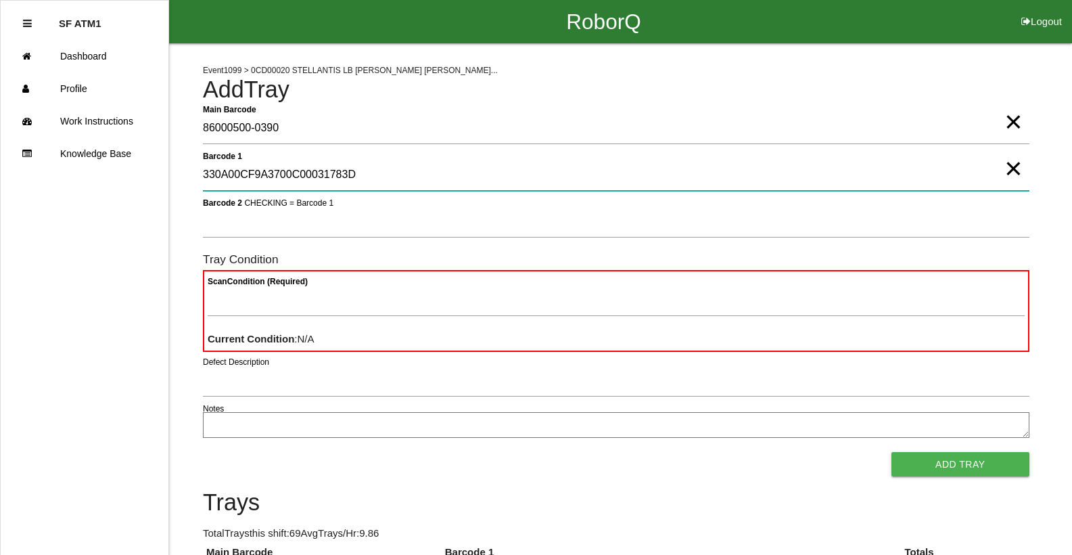
type 1 "330A00CF9A3700C00031783D"
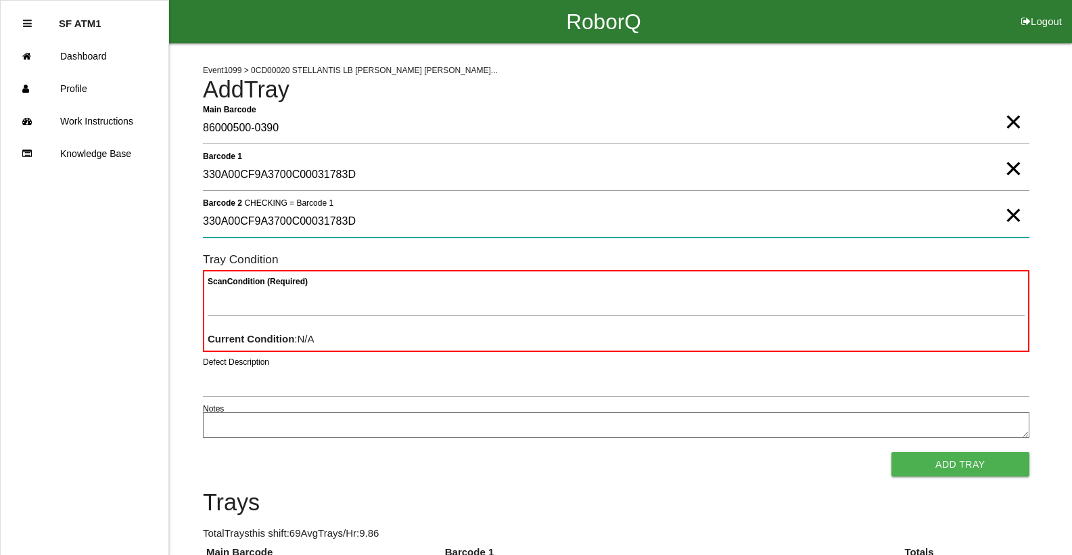
type 2 "330A00CF9A3700C00031783D"
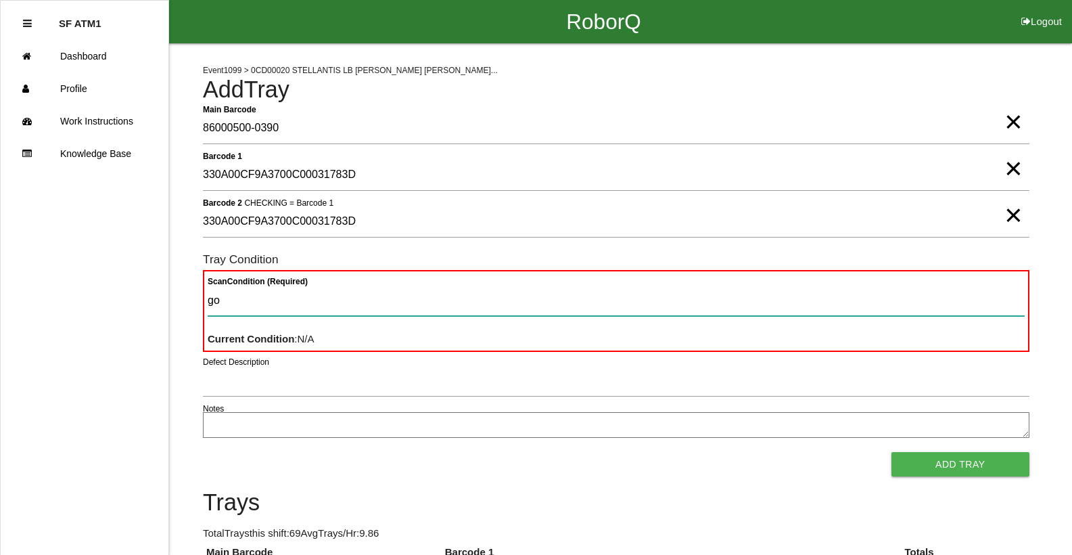
type Condition "goo"
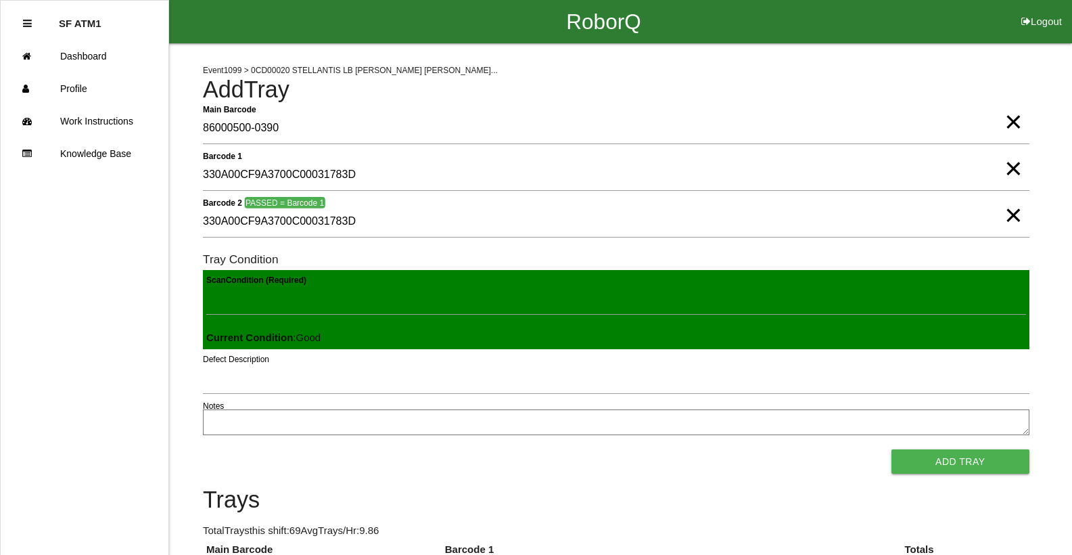
click at [892, 449] on button "Add Tray" at bounding box center [961, 461] width 138 height 24
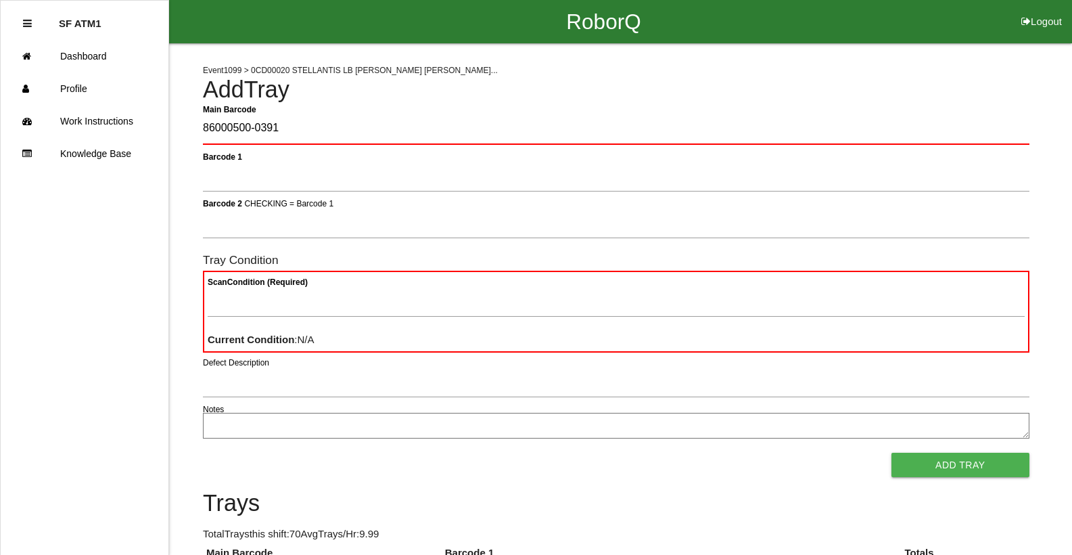
type Barcode "86000500-0391"
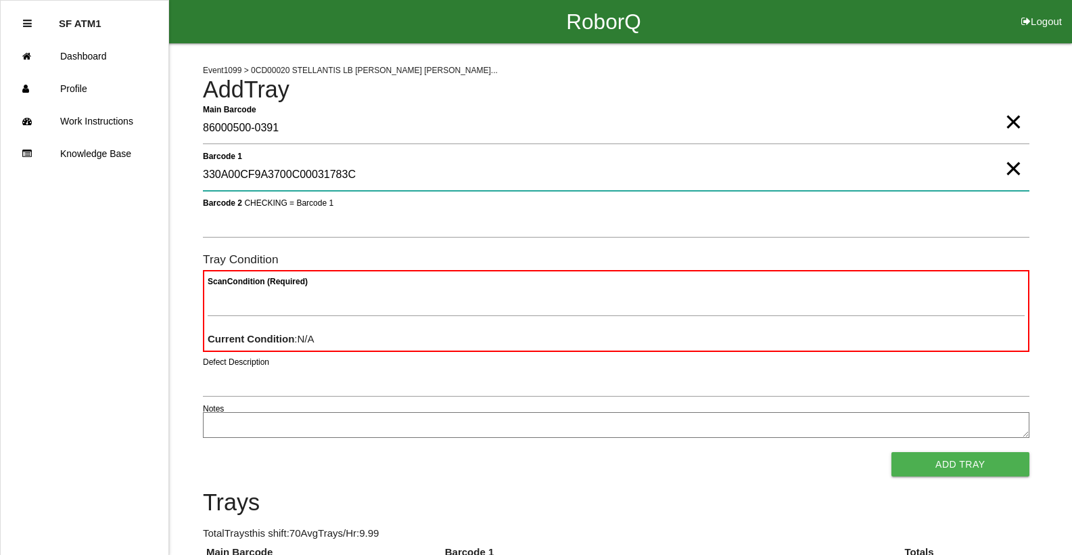
type 1 "330A00CF9A3700C00031783C"
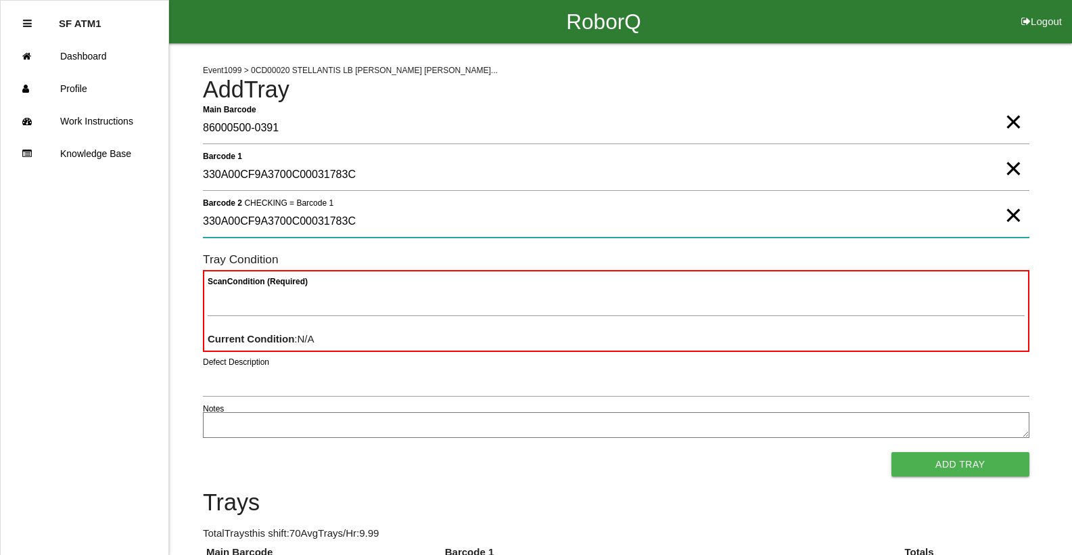
type 2 "330A00CF9A3700C00031783C"
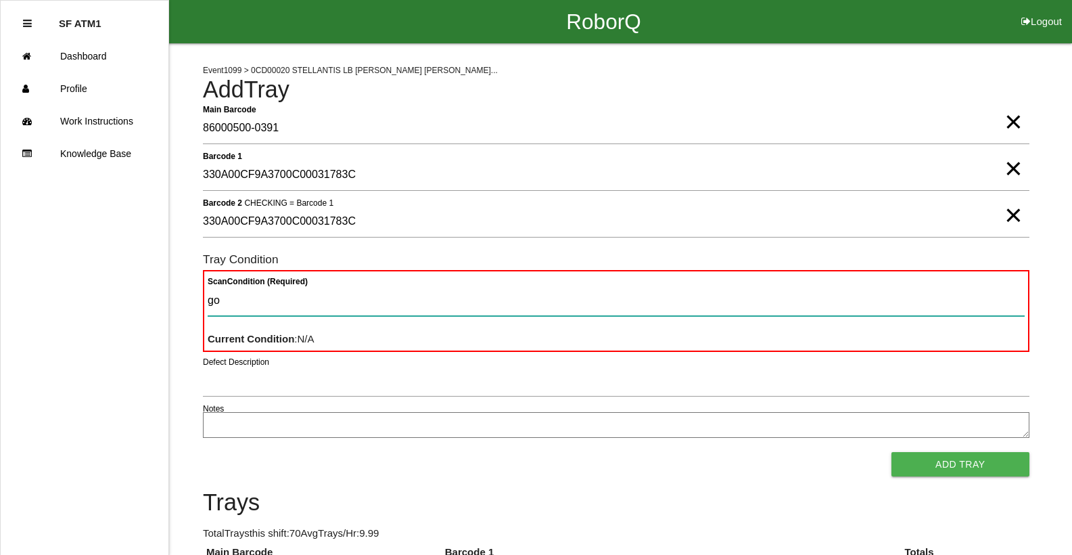
type Condition "goo"
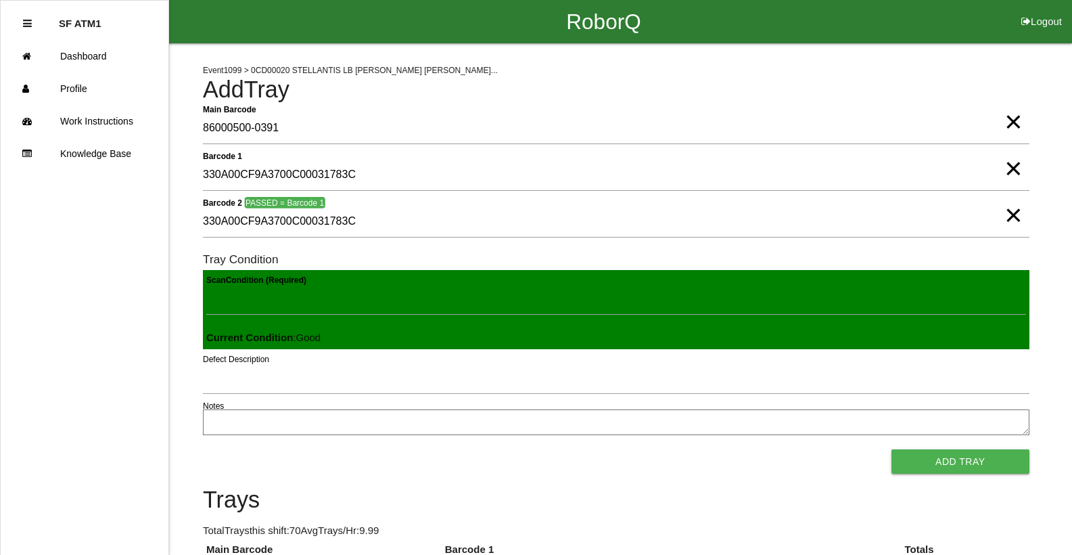
click at [892, 449] on button "Add Tray" at bounding box center [961, 461] width 138 height 24
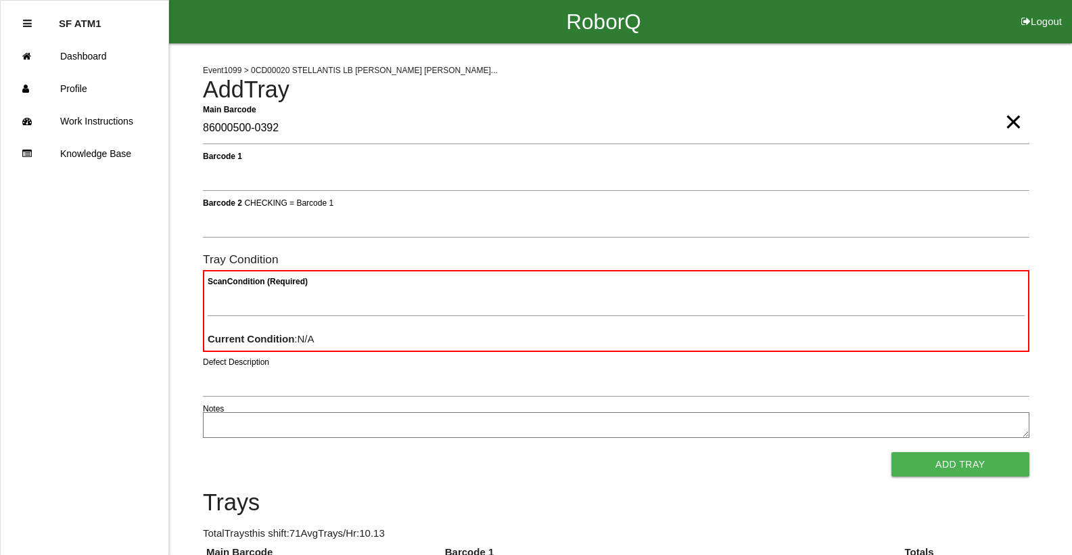
type Barcode "86000500-0392"
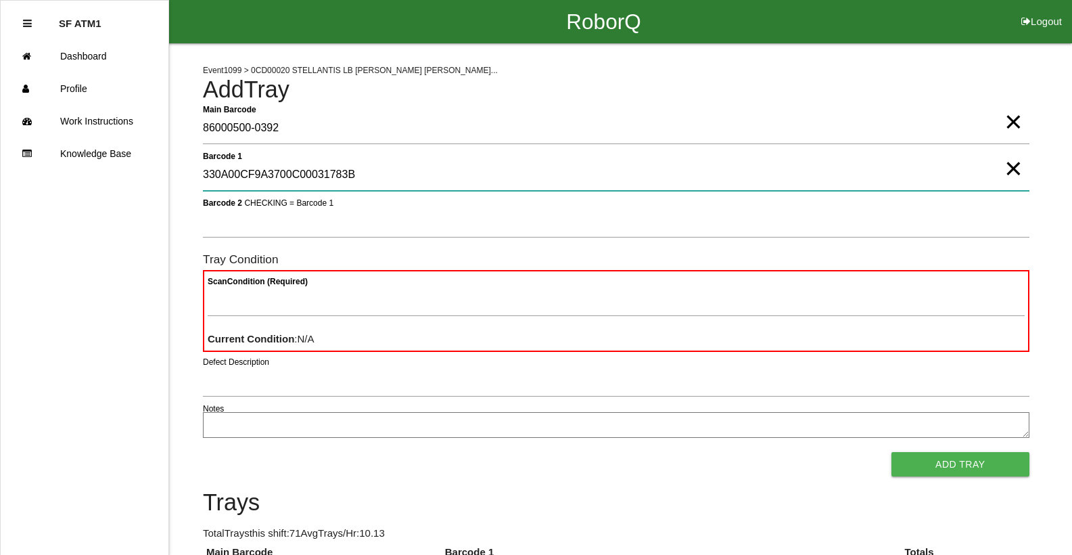
type 1 "330A00CF9A3700C00031783B"
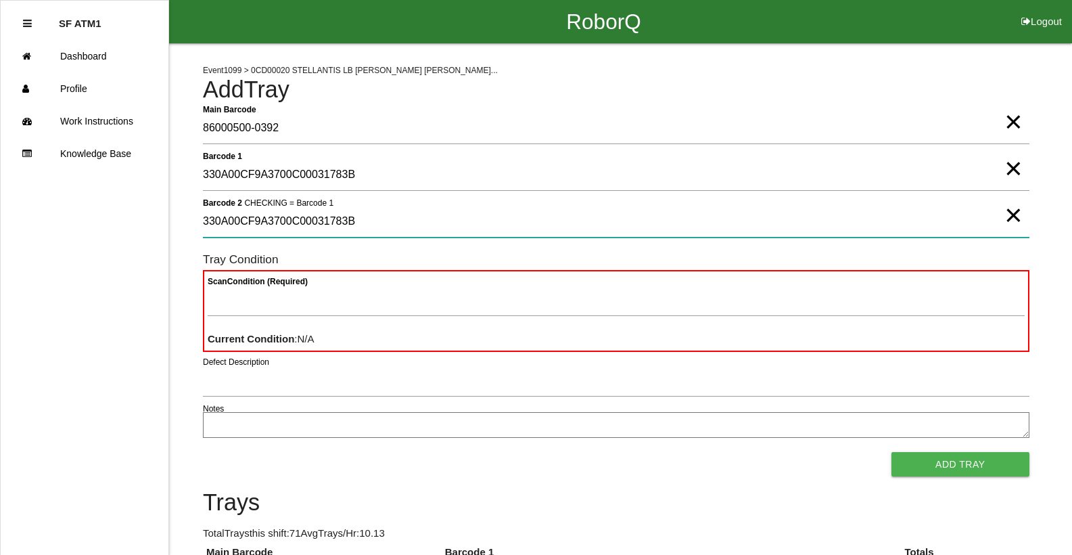
type 2 "330A00CF9A3700C00031783B"
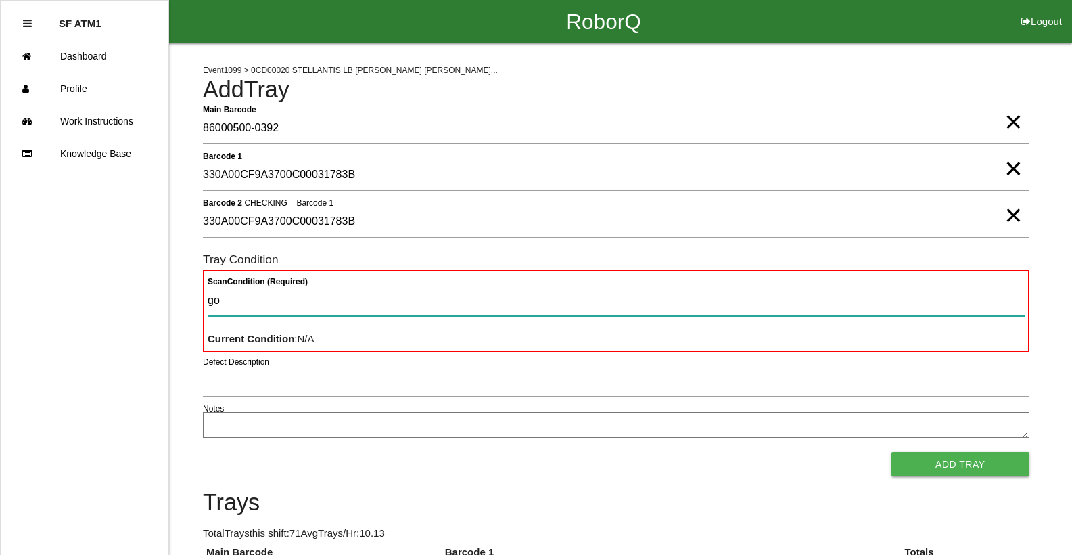
type Condition "goo"
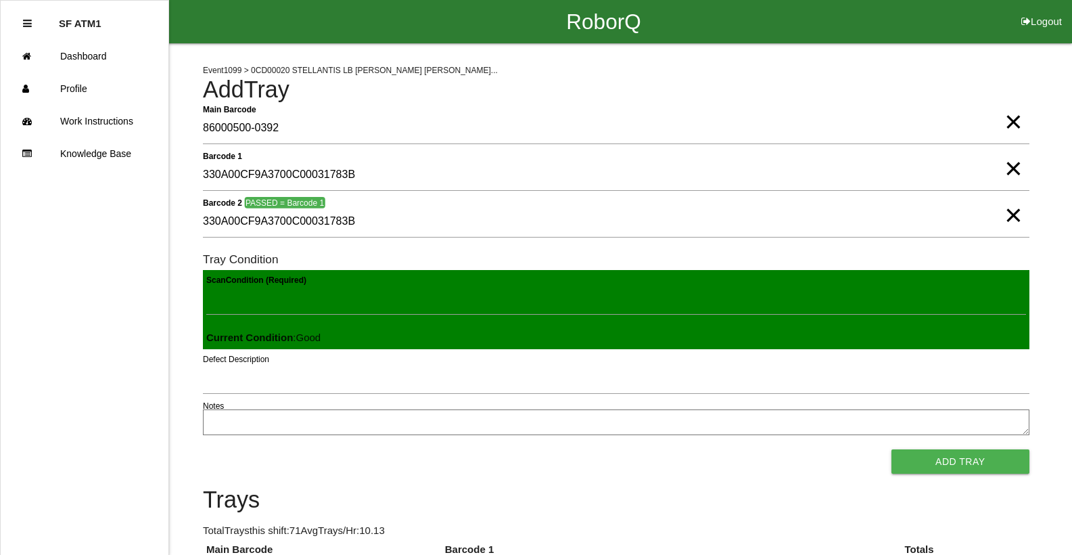
click at [892, 449] on button "Add Tray" at bounding box center [961, 461] width 138 height 24
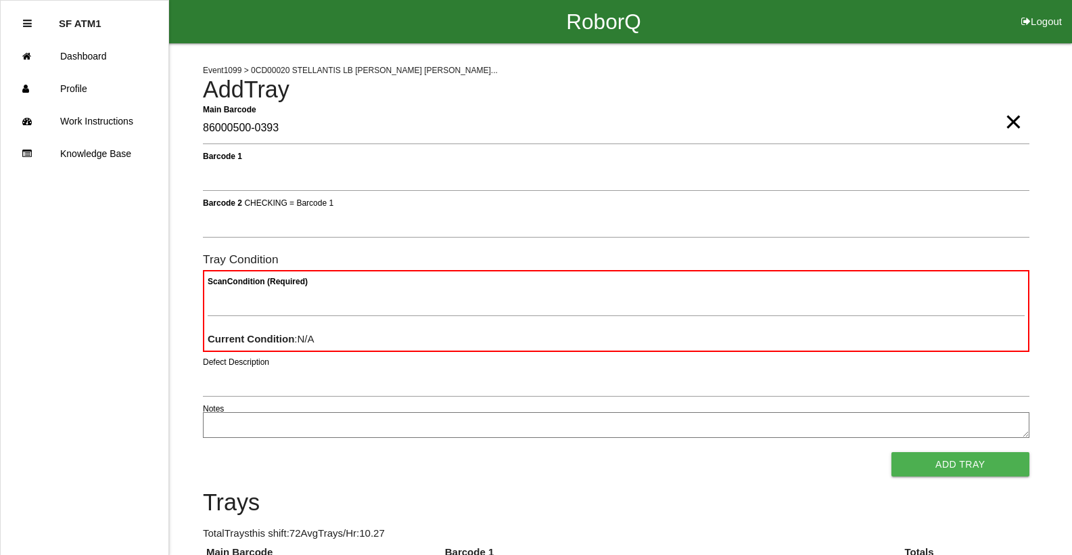
type Barcode "86000500-0393"
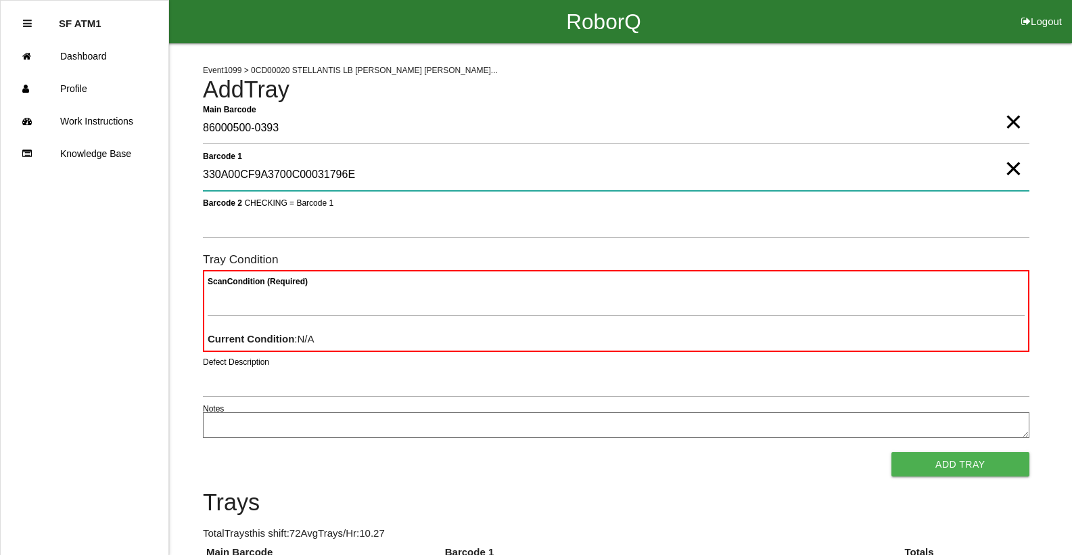
type 1 "330A00CF9A3700C00031796E"
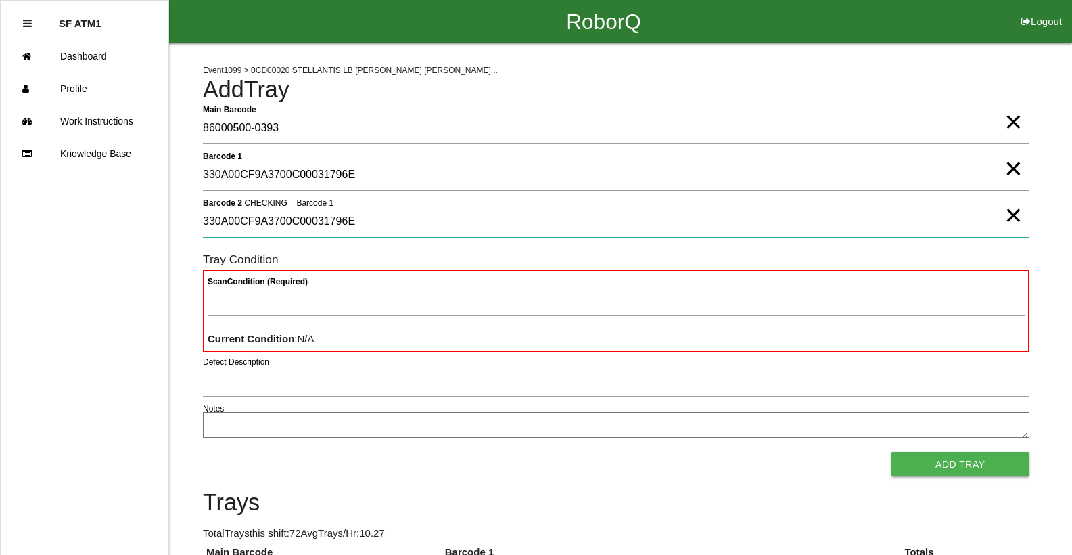
type 2 "330A00CF9A3700C00031796E"
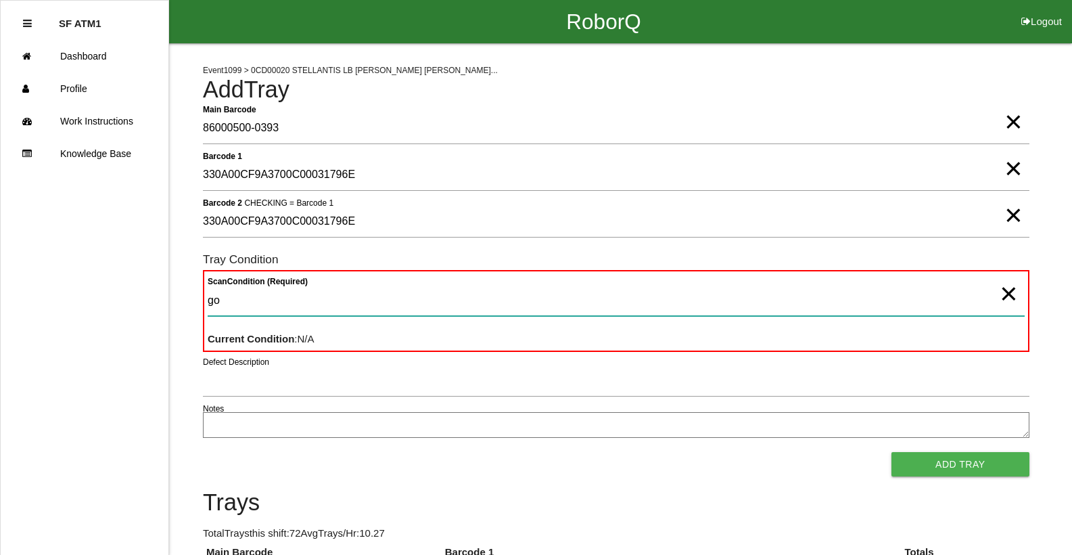
type Condition "goo"
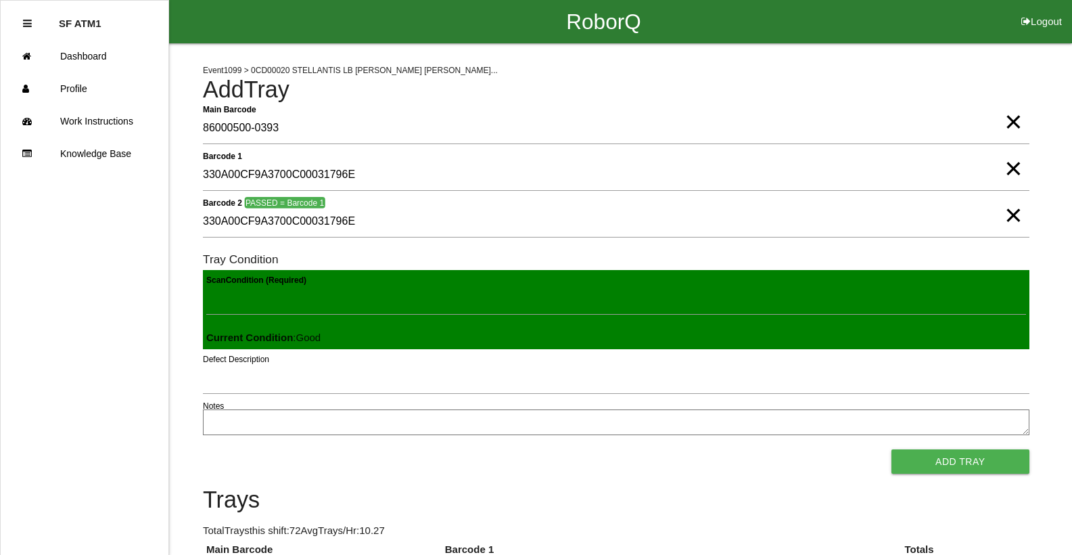
click at [892, 449] on button "Add Tray" at bounding box center [961, 461] width 138 height 24
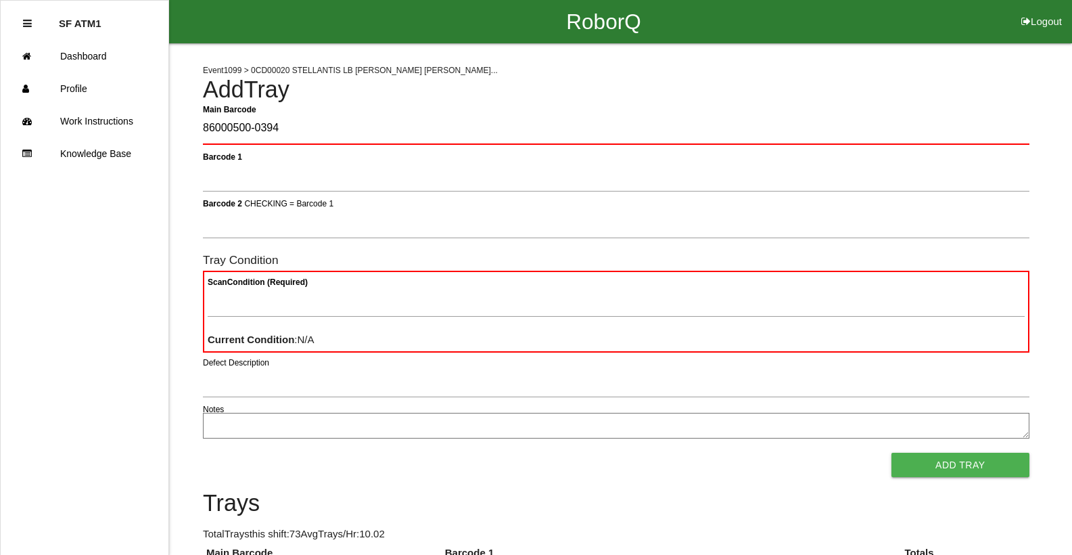
type Barcode "86000500-0394"
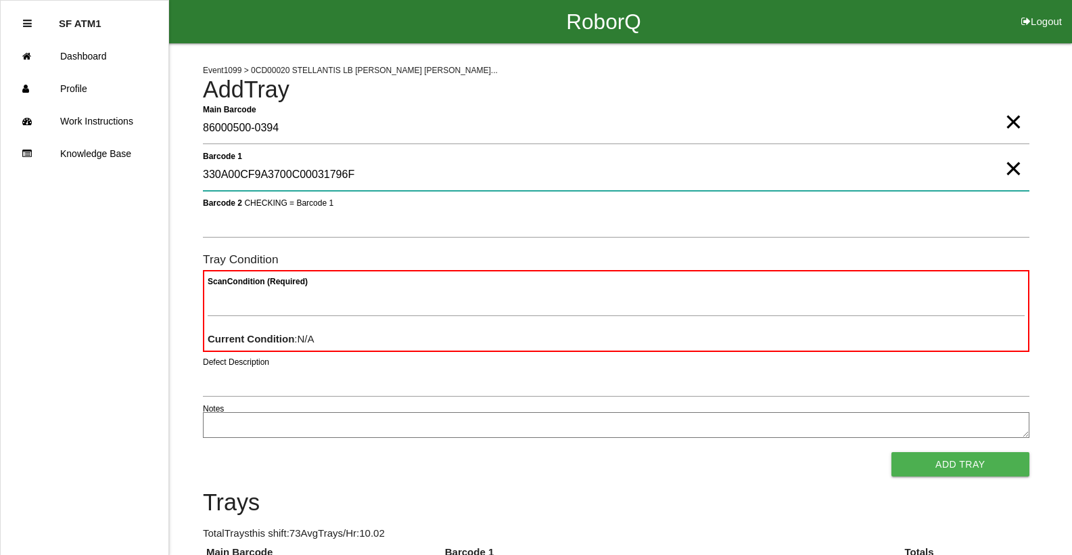
type 1 "330A00CF9A3700C00031796F"
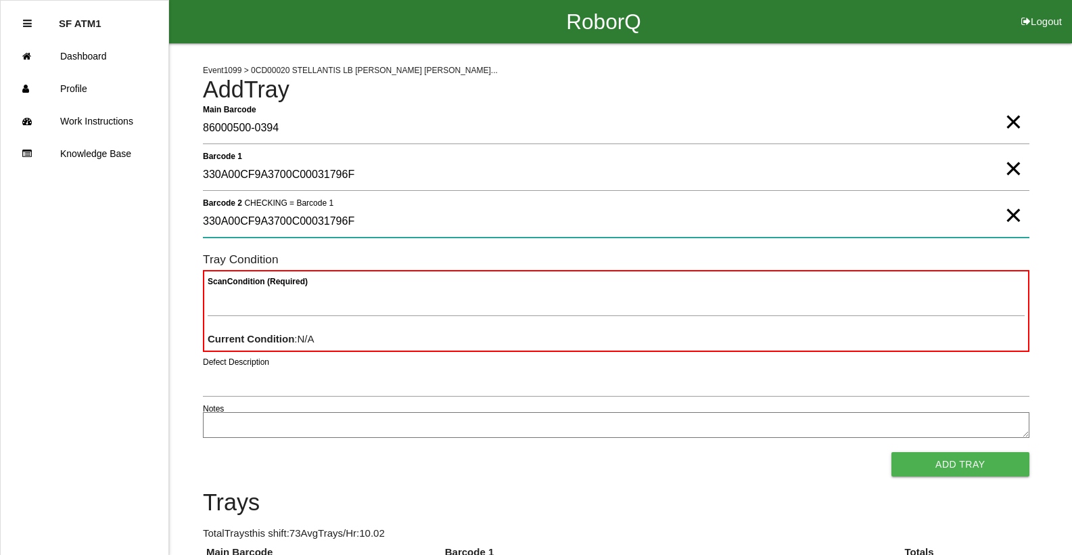
type 2 "330A00CF9A3700C00031796F"
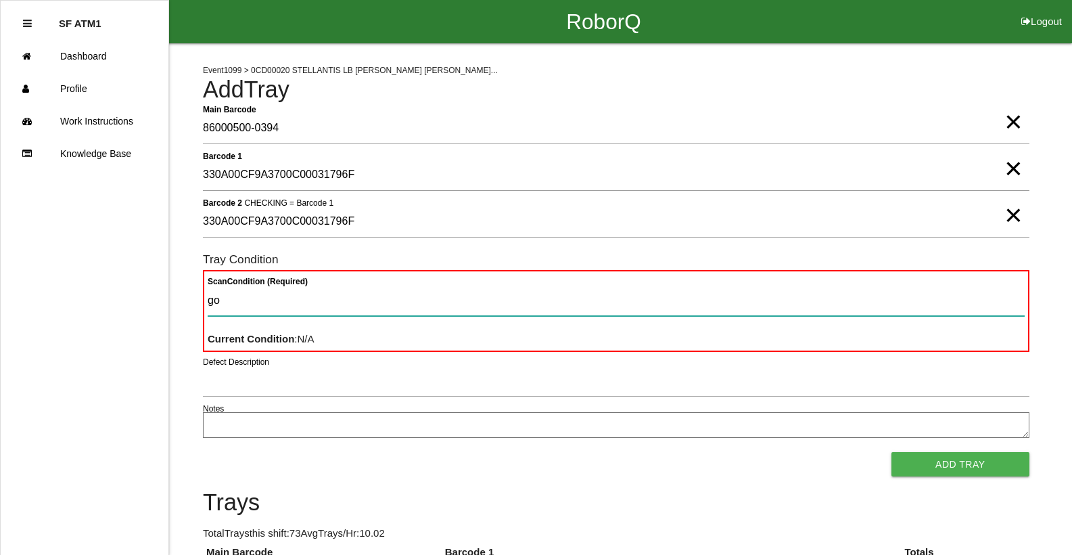
type Condition "goo"
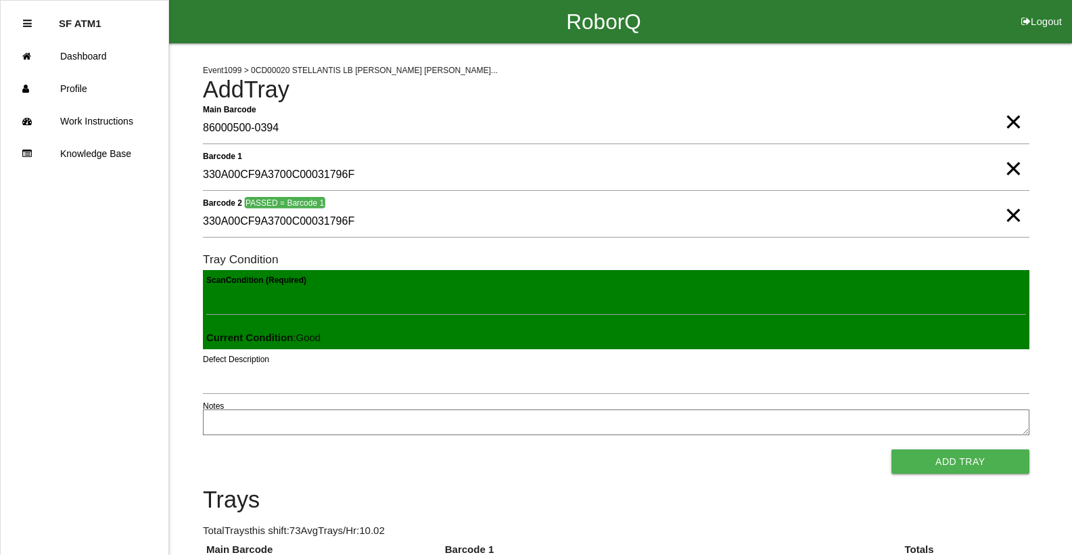
click at [892, 449] on button "Add Tray" at bounding box center [961, 461] width 138 height 24
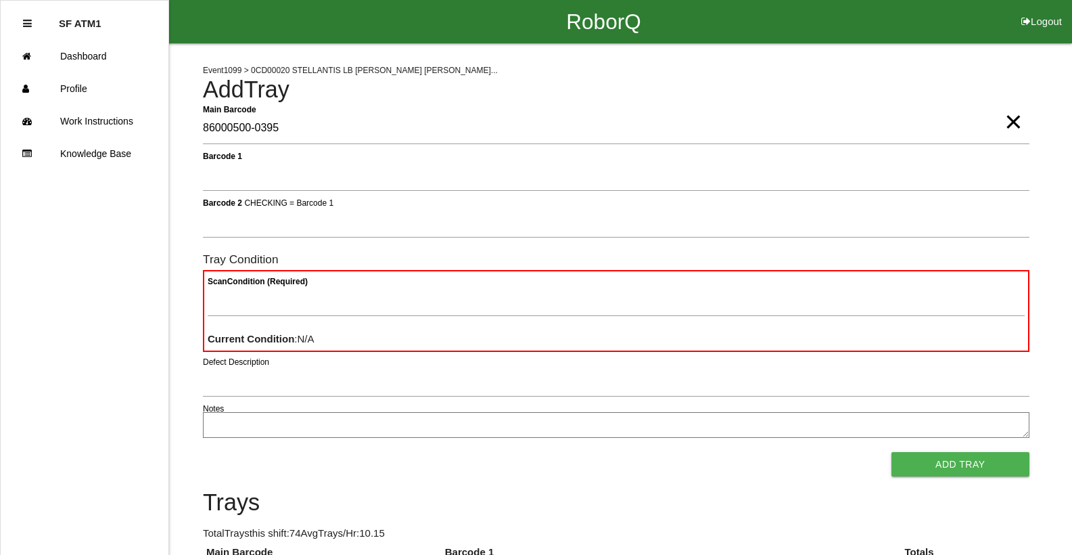
type Barcode "86000500-0395"
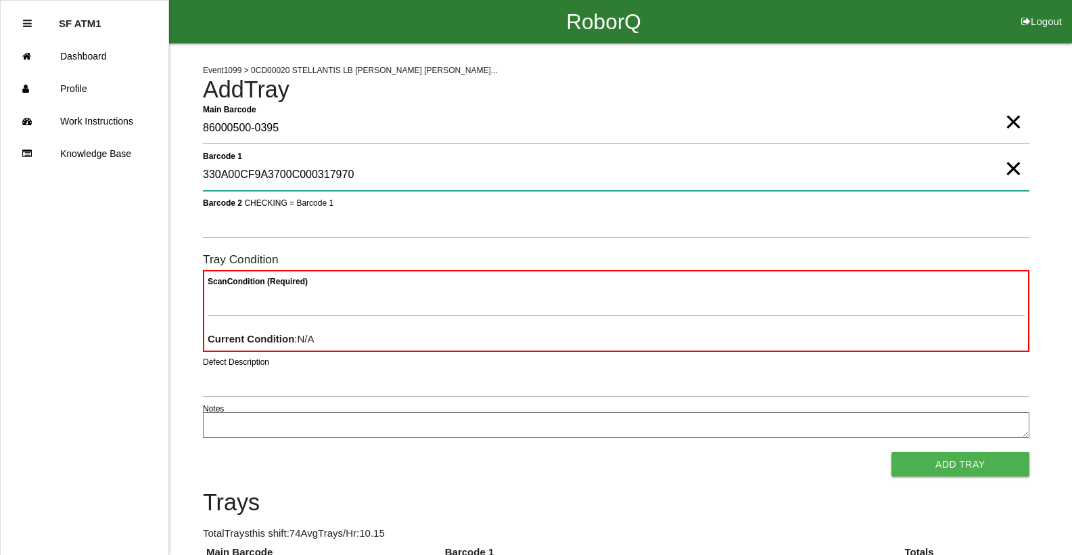
type 1 "330A00CF9A3700C000317970"
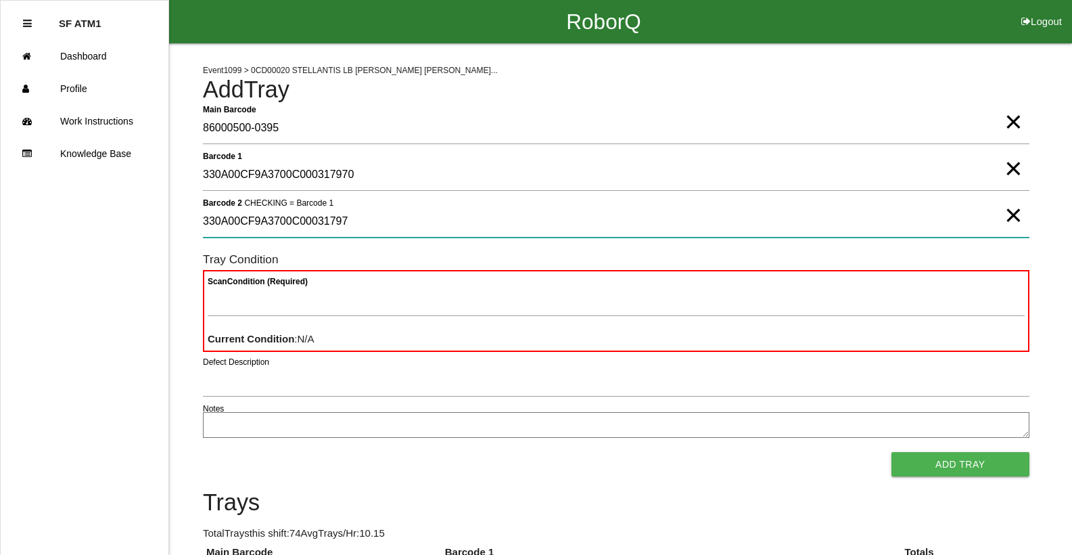
type 2 "330A00CF9A3700C000317970"
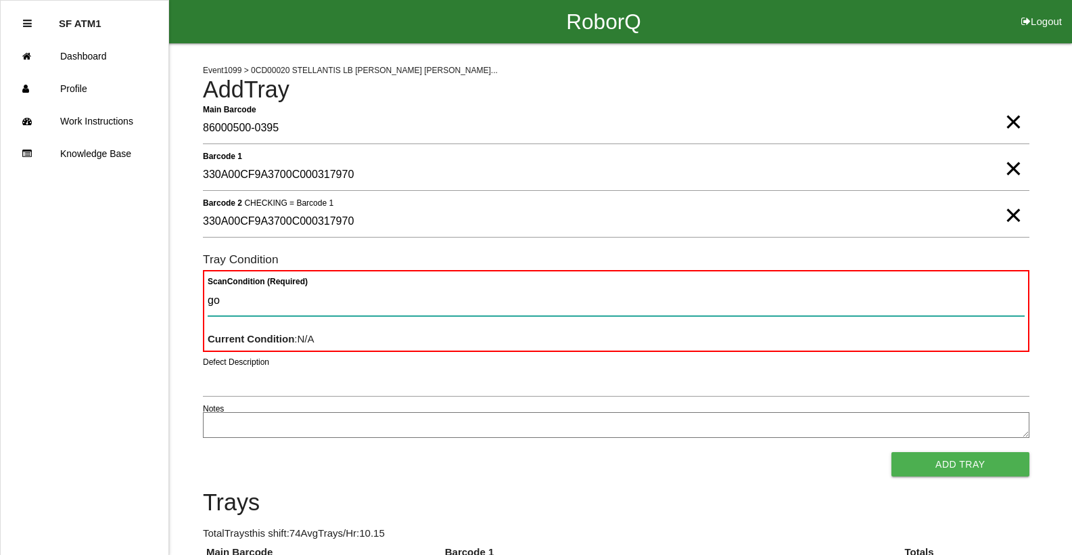
type Condition "goo"
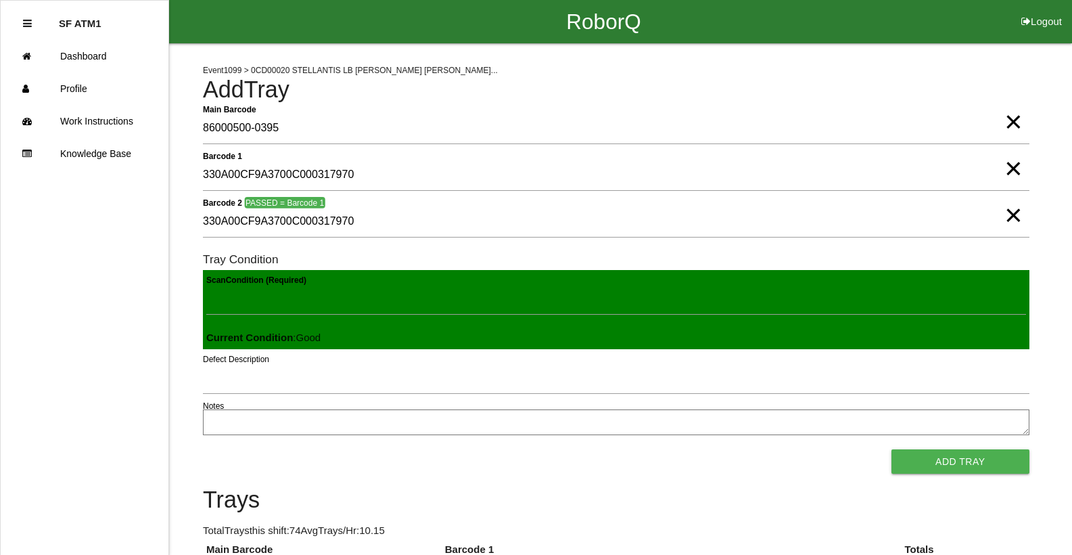
click at [892, 449] on button "Add Tray" at bounding box center [961, 461] width 138 height 24
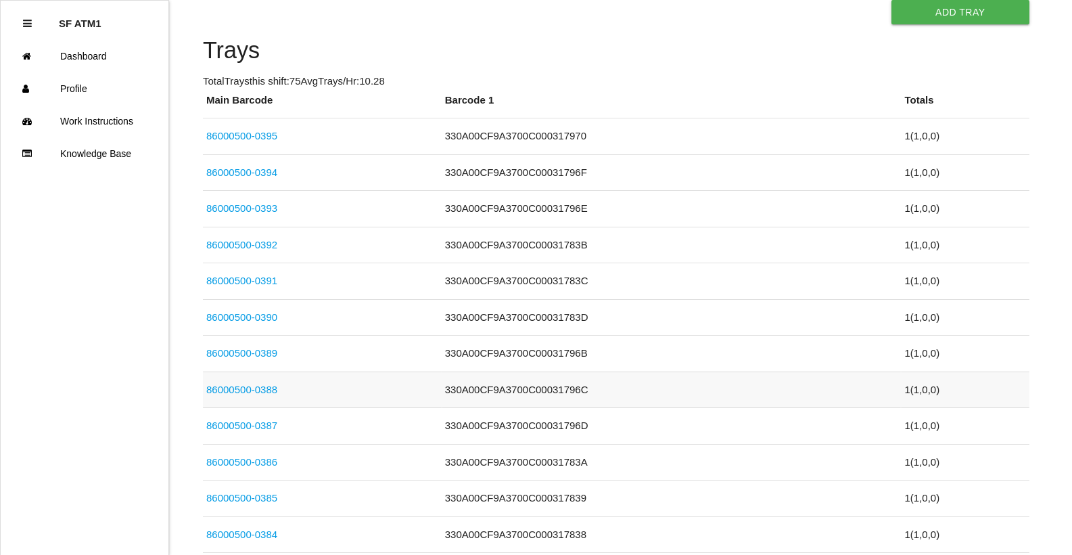
scroll to position [474, 0]
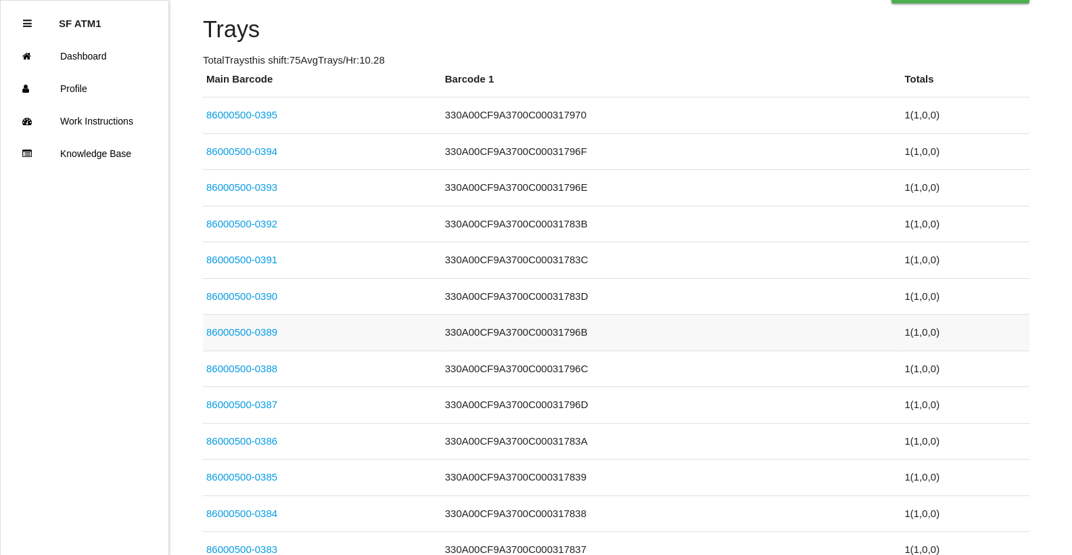
click at [244, 337] on link "86000500-0389" at bounding box center [241, 332] width 71 height 12
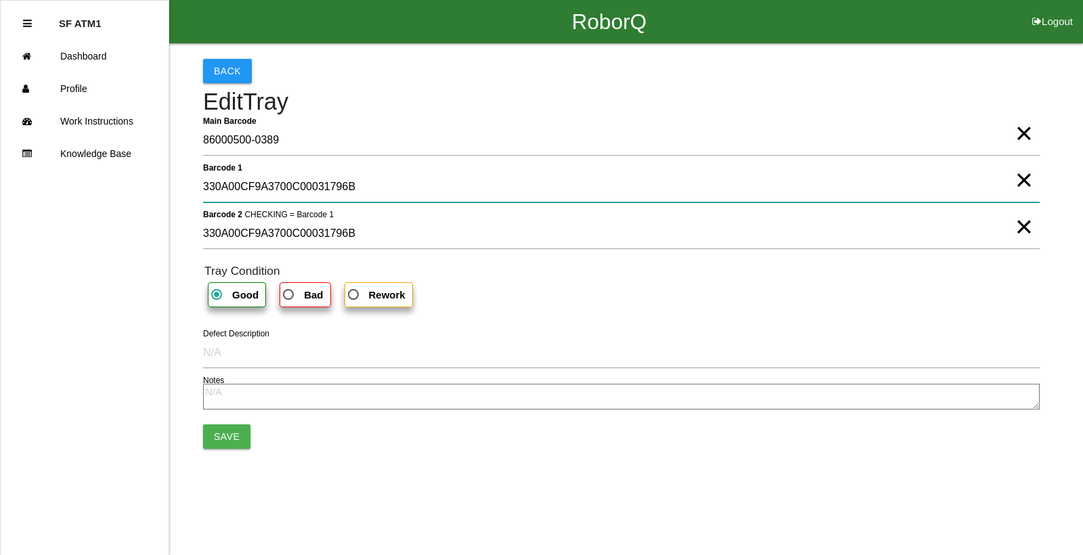
drag, startPoint x: 405, startPoint y: 173, endPoint x: 97, endPoint y: 202, distance: 309.9
click at [97, 202] on div "RoborQ Logout SF ATM1 Dashboard Profile Work Instructions Knowledge Base Back E…" at bounding box center [541, 231] width 1083 height 463
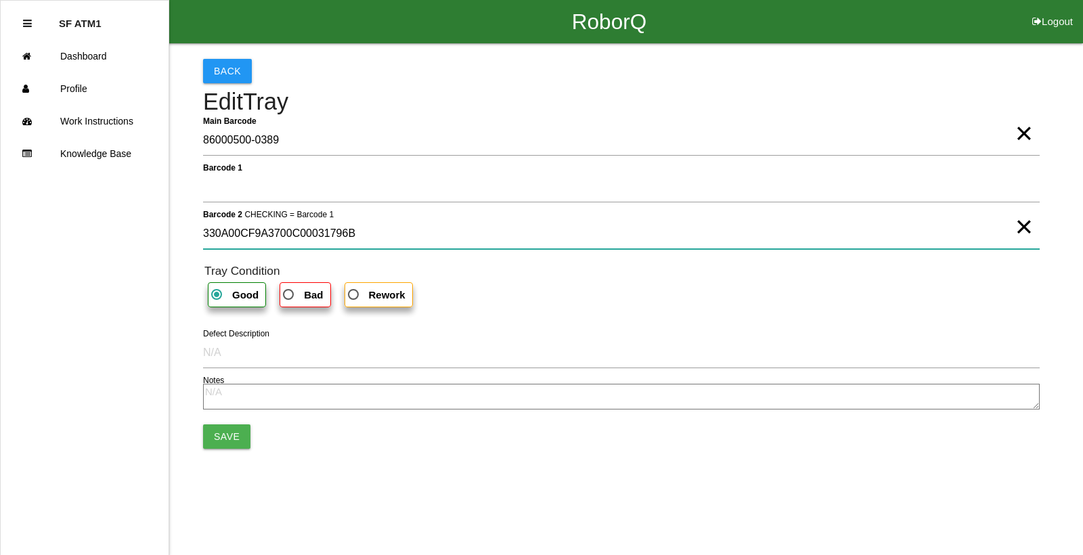
drag, startPoint x: 385, startPoint y: 235, endPoint x: 22, endPoint y: 261, distance: 364.2
click at [22, 261] on div "RoborQ Logout SF ATM1 Dashboard Profile Work Instructions Knowledge Base Back E…" at bounding box center [541, 231] width 1083 height 463
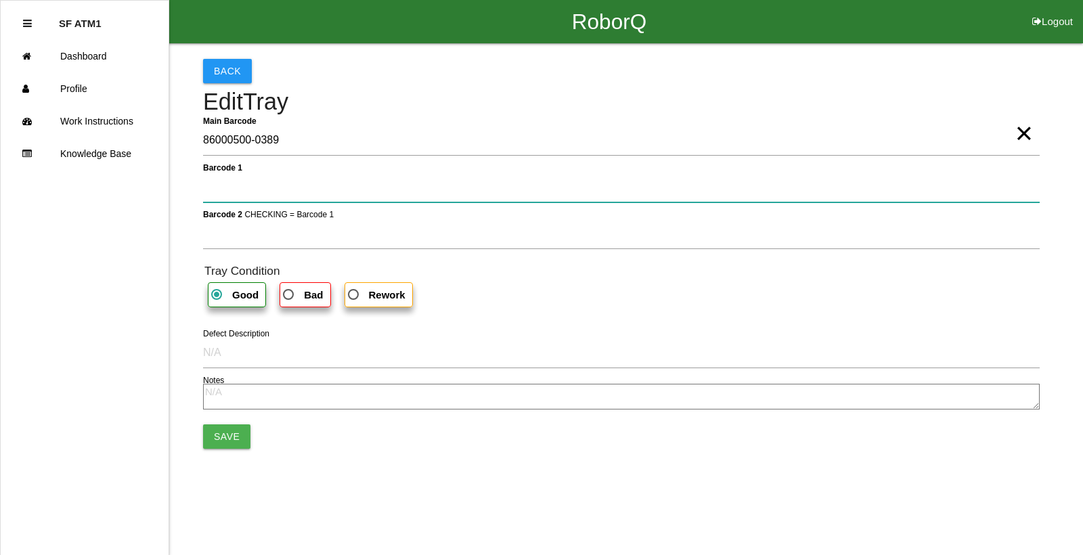
click at [317, 185] on 1 "Barcode 1" at bounding box center [621, 186] width 836 height 31
type 1 "330A00CF9A3700C000317971"
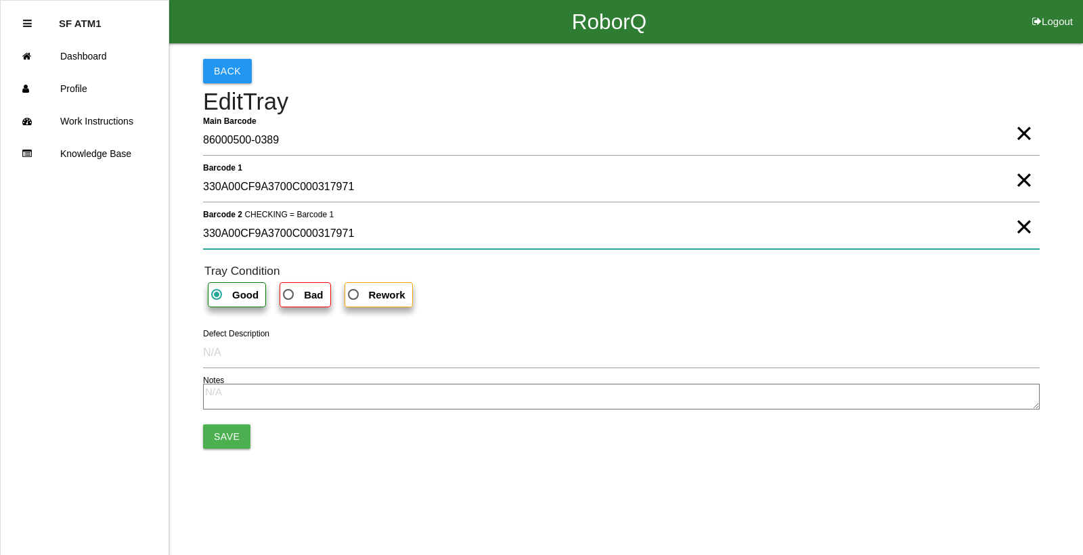
type 2 "330A00CF9A3700C000317971"
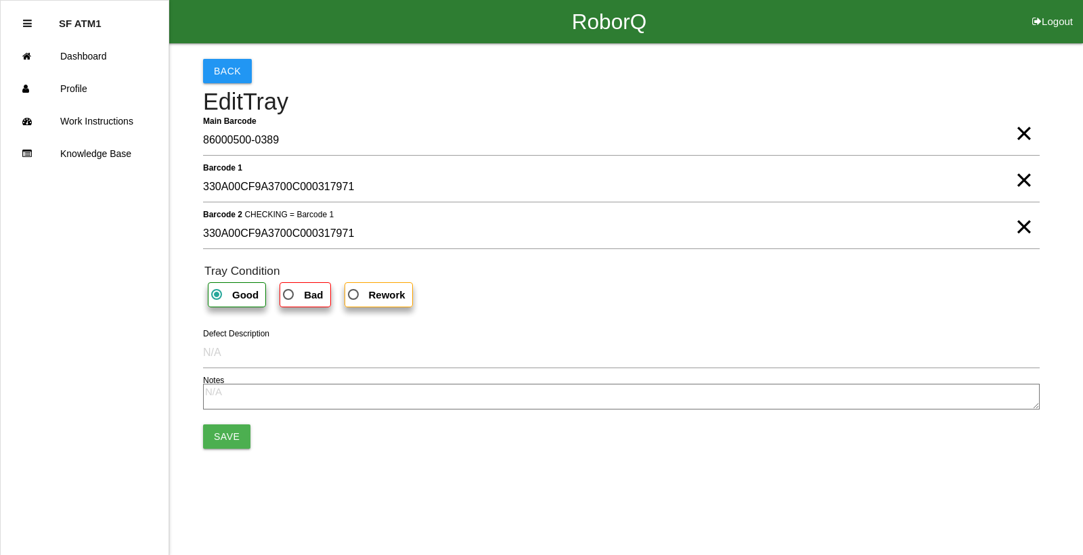
drag, startPoint x: 0, startPoint y: 154, endPoint x: 0, endPoint y: 175, distance: 21.7
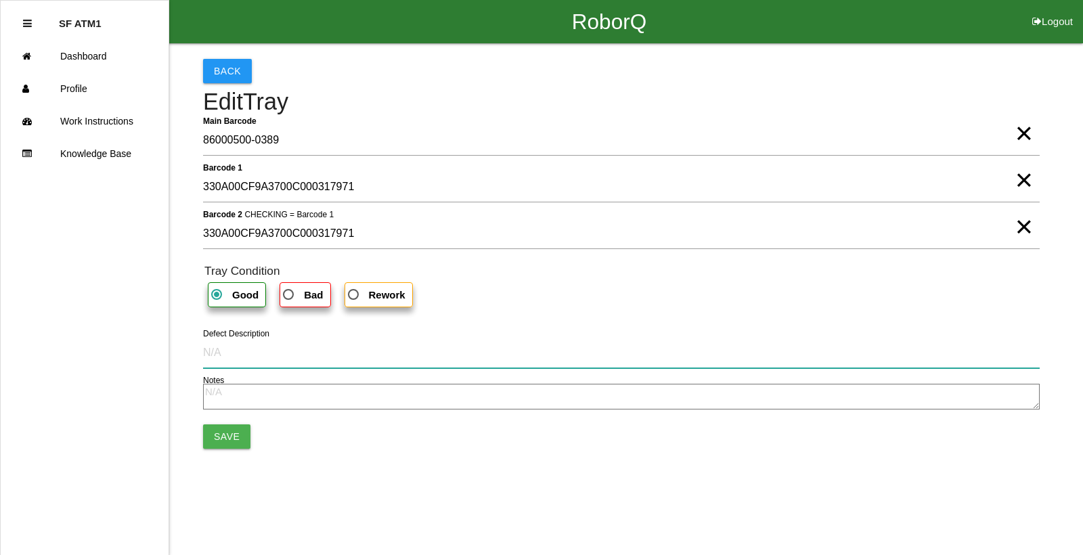
drag, startPoint x: 0, startPoint y: 175, endPoint x: 262, endPoint y: 344, distance: 311.3
click at [262, 344] on input "Defect Description" at bounding box center [621, 352] width 836 height 31
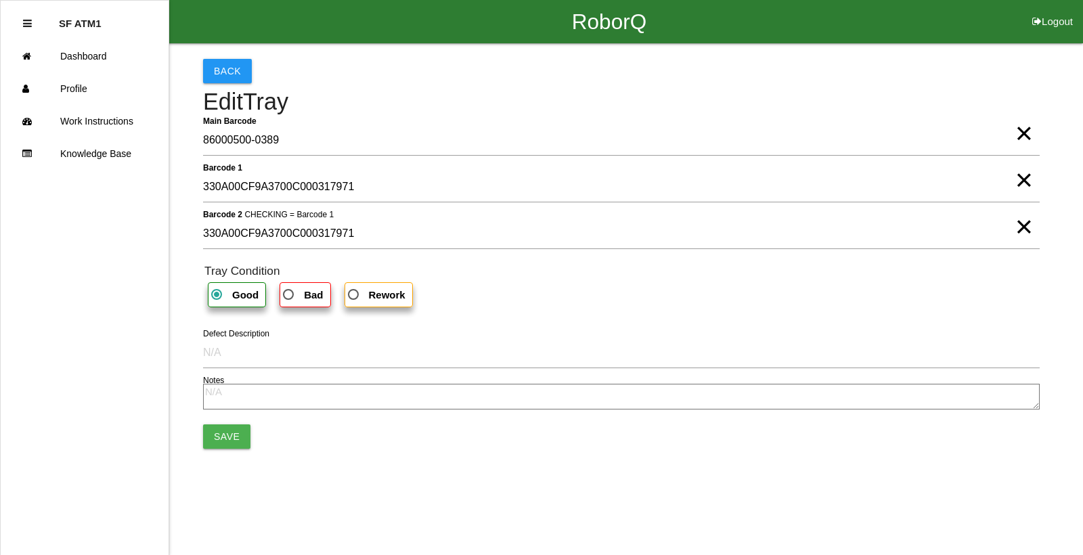
click at [244, 300] on b "Good" at bounding box center [245, 295] width 26 height 12
click at [217, 295] on input "Good" at bounding box center [212, 290] width 9 height 9
click at [231, 446] on button "Save" at bounding box center [226, 436] width 47 height 24
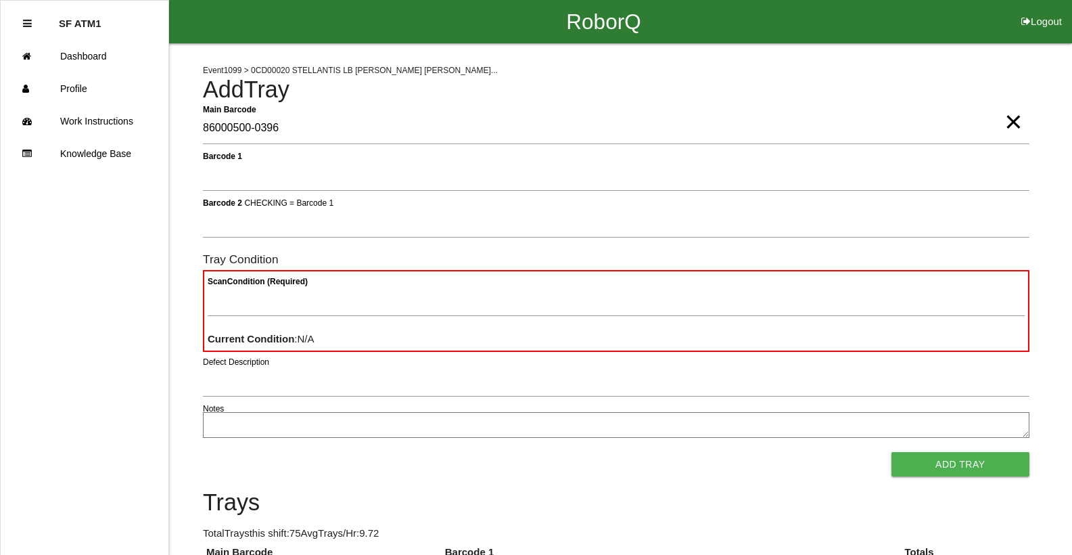
type Barcode "86000500-0396"
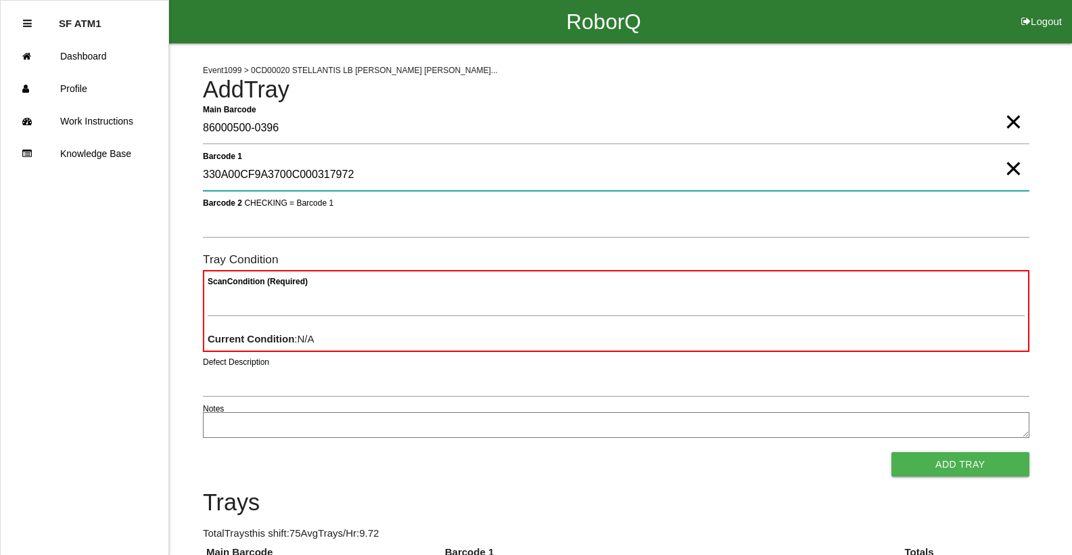
type 1 "330A00CF9A3700C000317972"
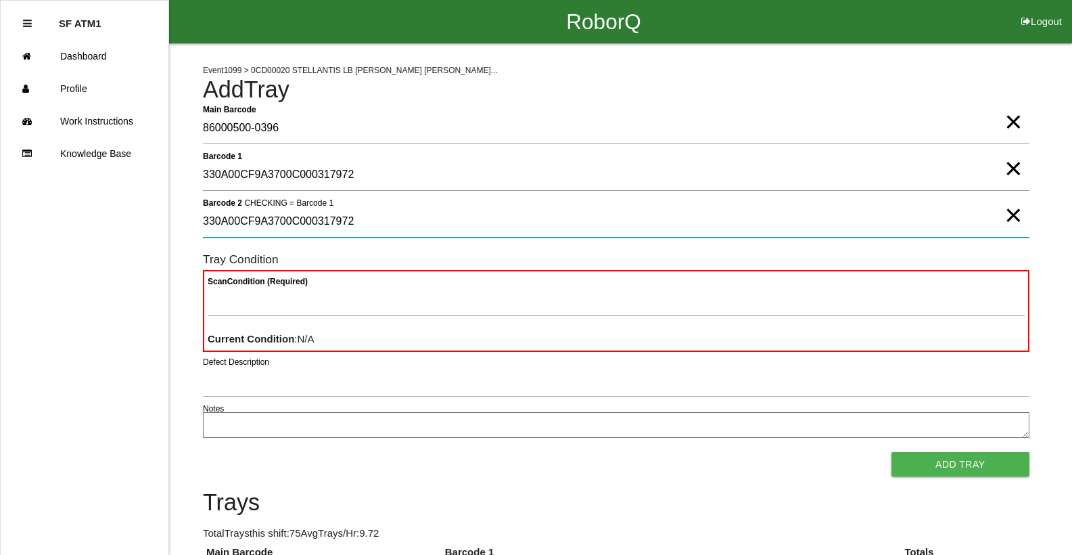
type 2 "330A00CF9A3700C000317972"
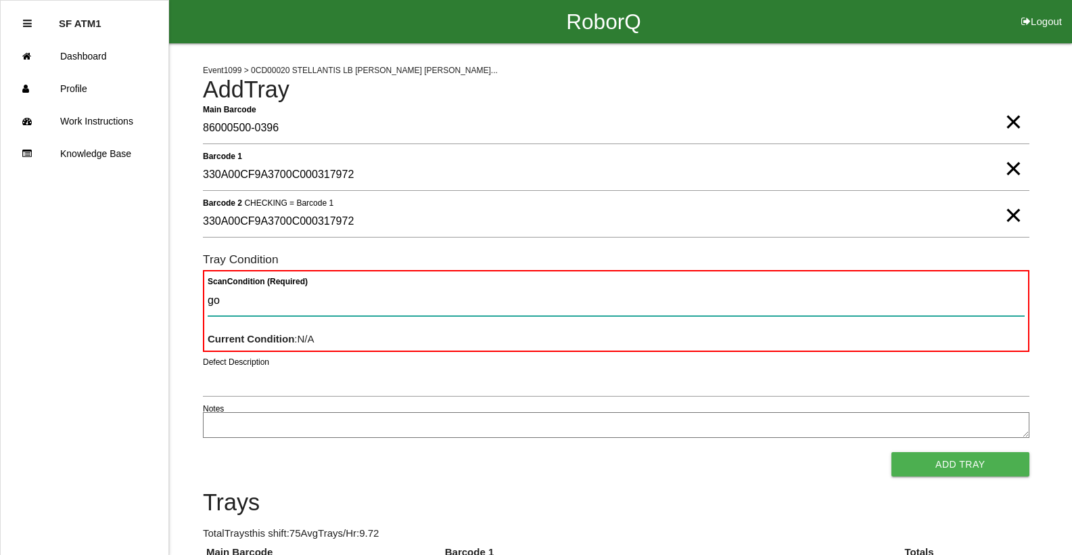
type Condition "goo"
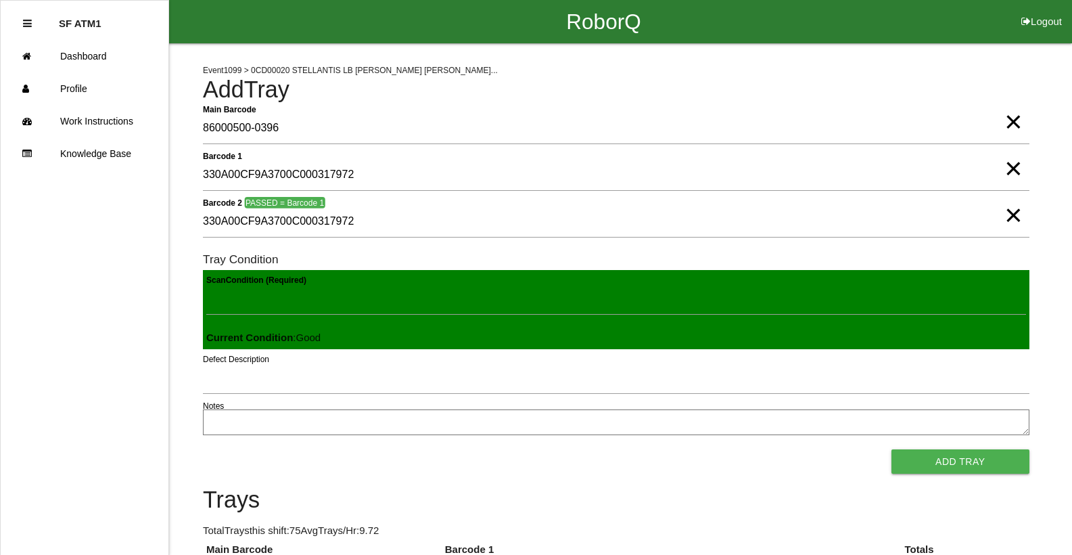
click at [892, 449] on button "Add Tray" at bounding box center [961, 461] width 138 height 24
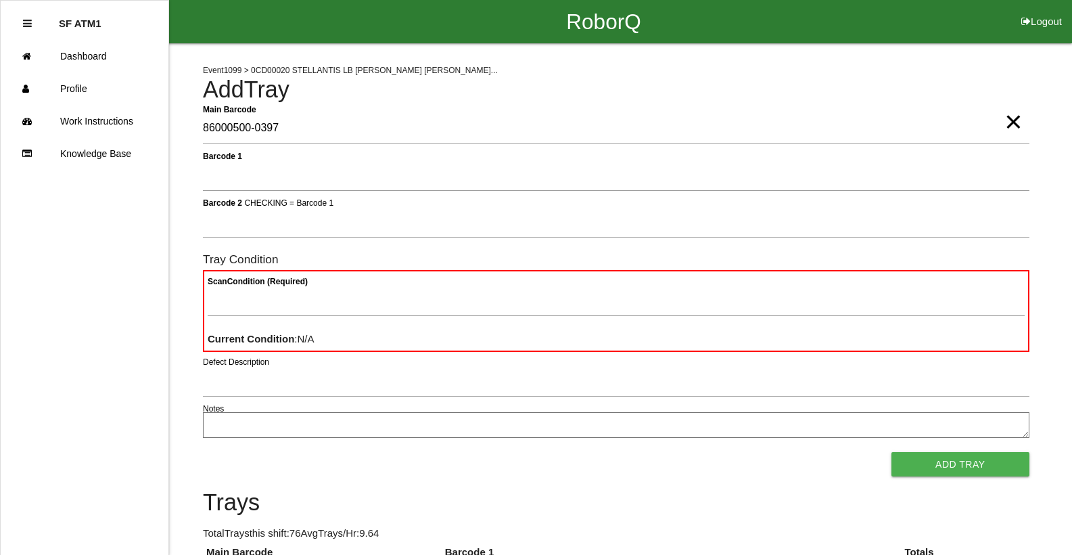
type Barcode "86000500-0397"
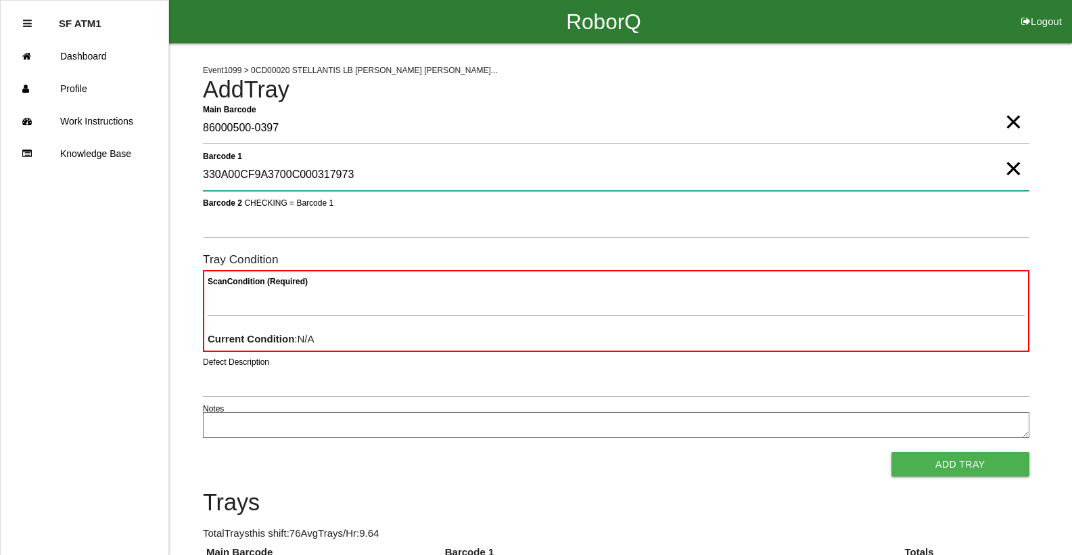
type 1 "330A00CF9A3700C000317973"
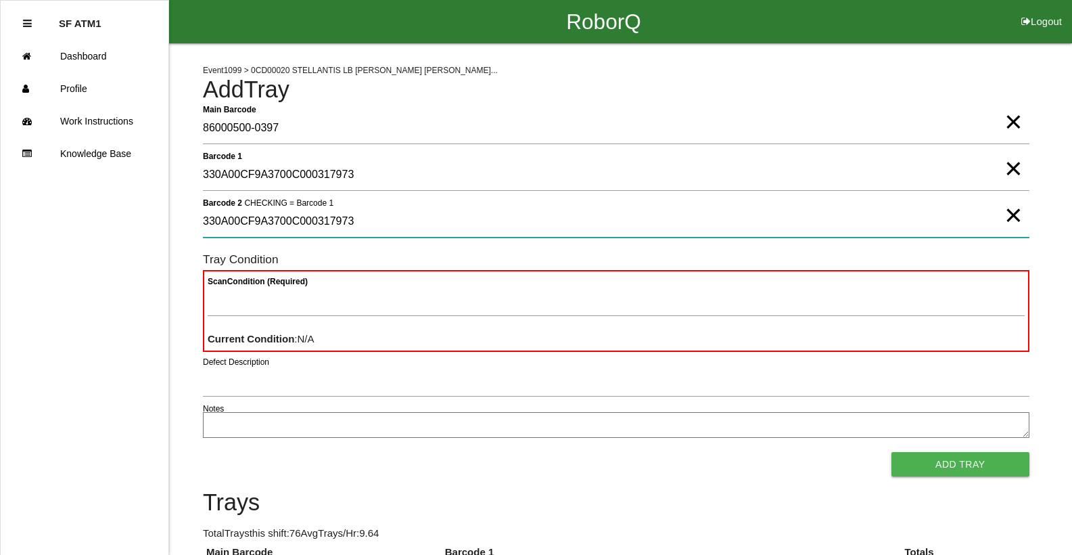
type 2 "330A00CF9A3700C000317973"
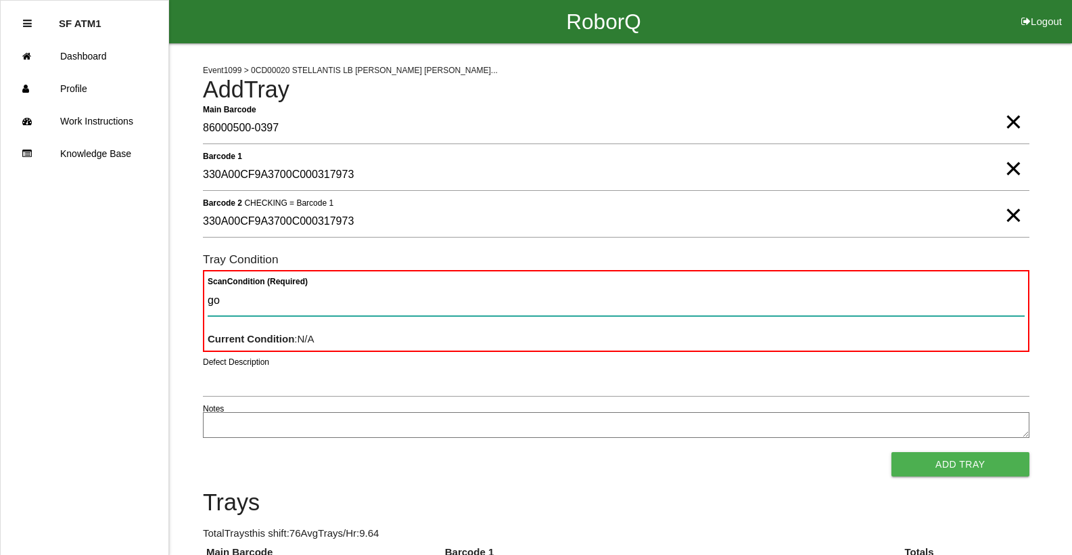
type Condition "goo"
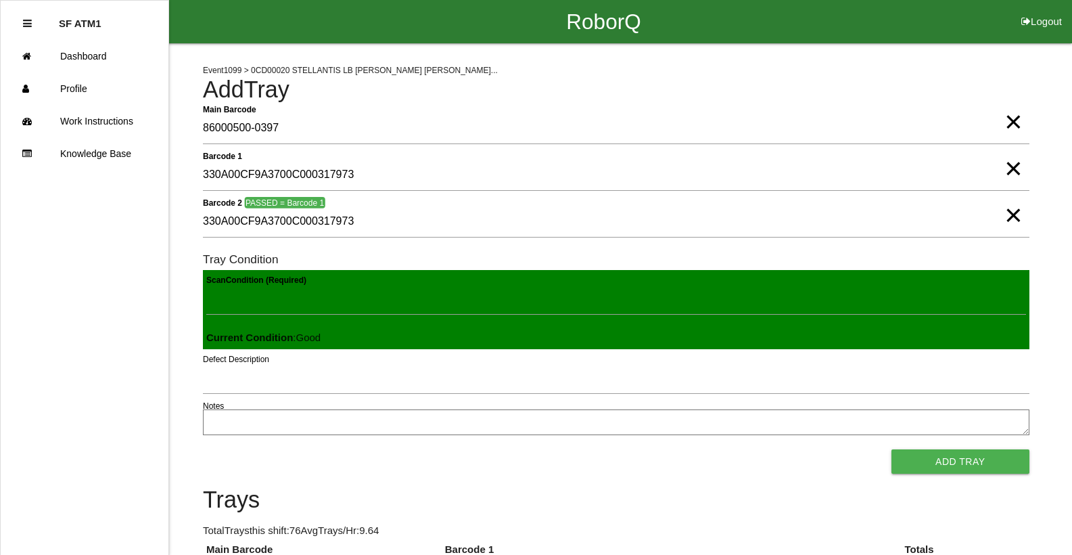
click at [892, 449] on button "Add Tray" at bounding box center [961, 461] width 138 height 24
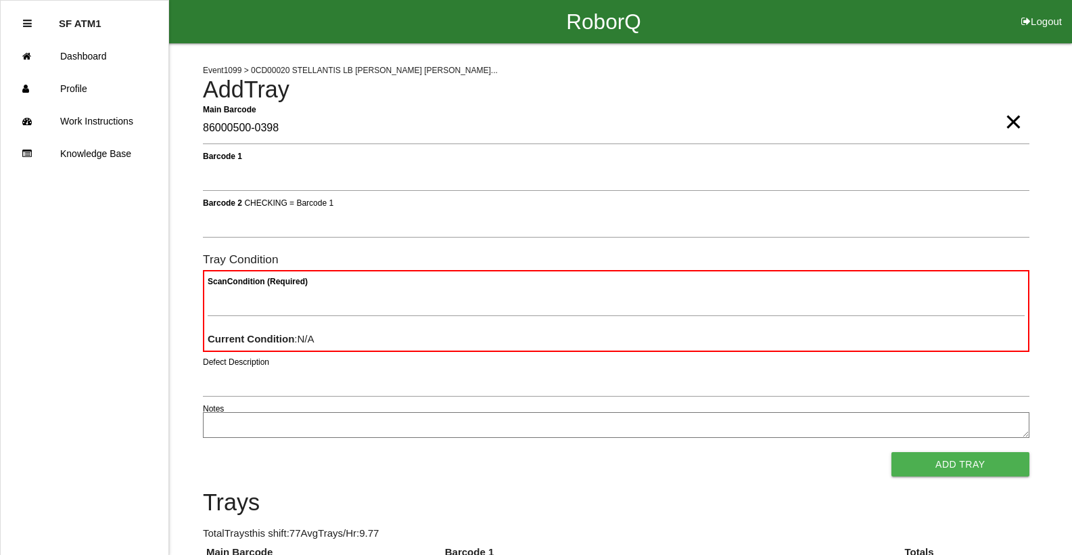
type Barcode "86000500-0398"
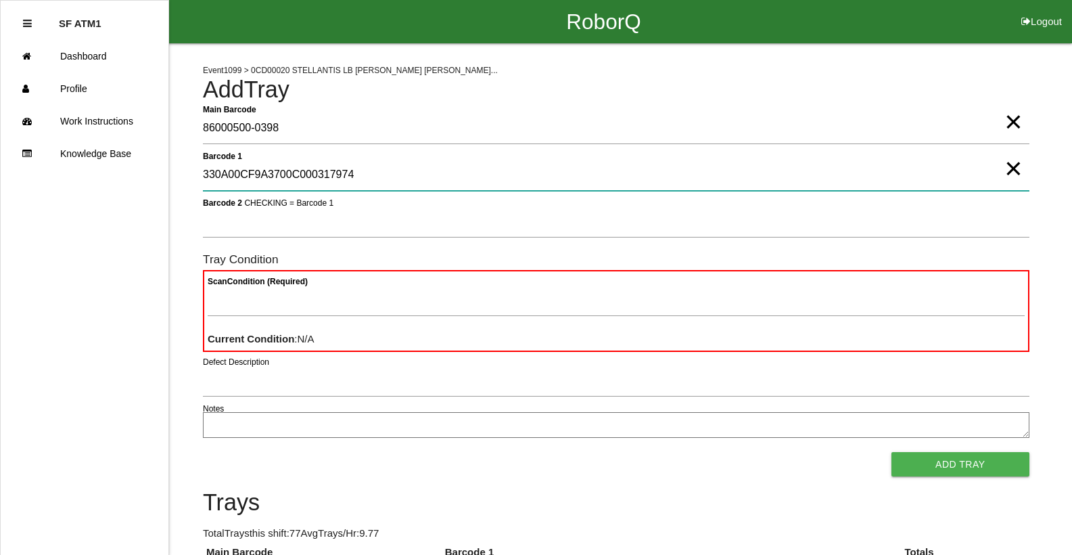
type 1 "330A00CF9A3700C000317974"
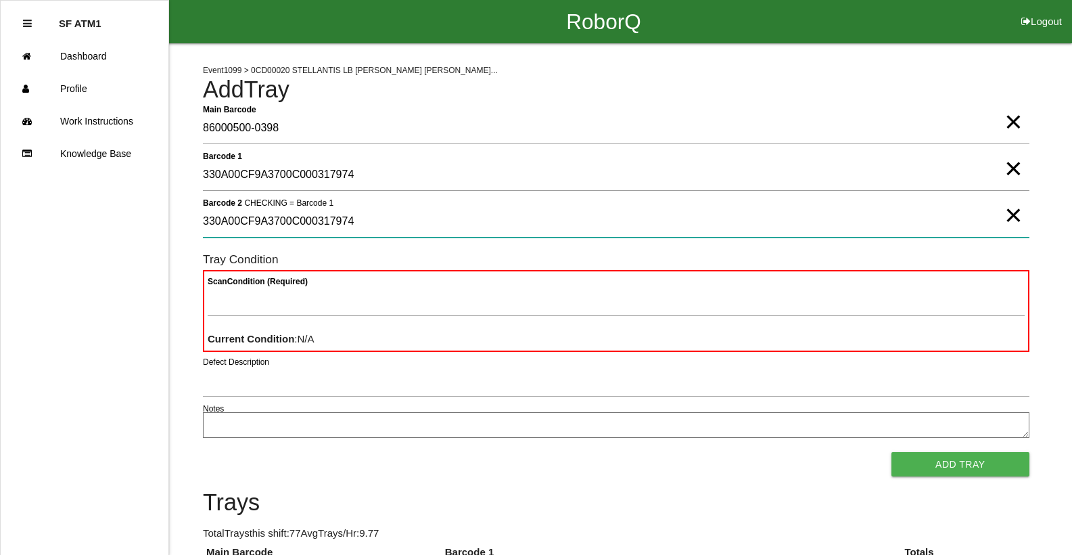
type 2 "330A00CF9A3700C000317974"
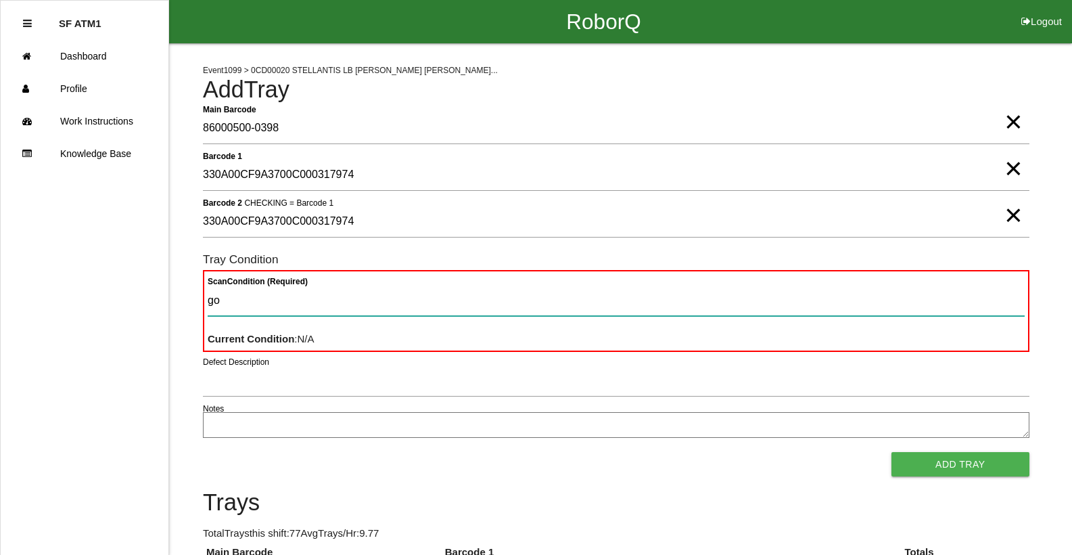
type Condition "goo"
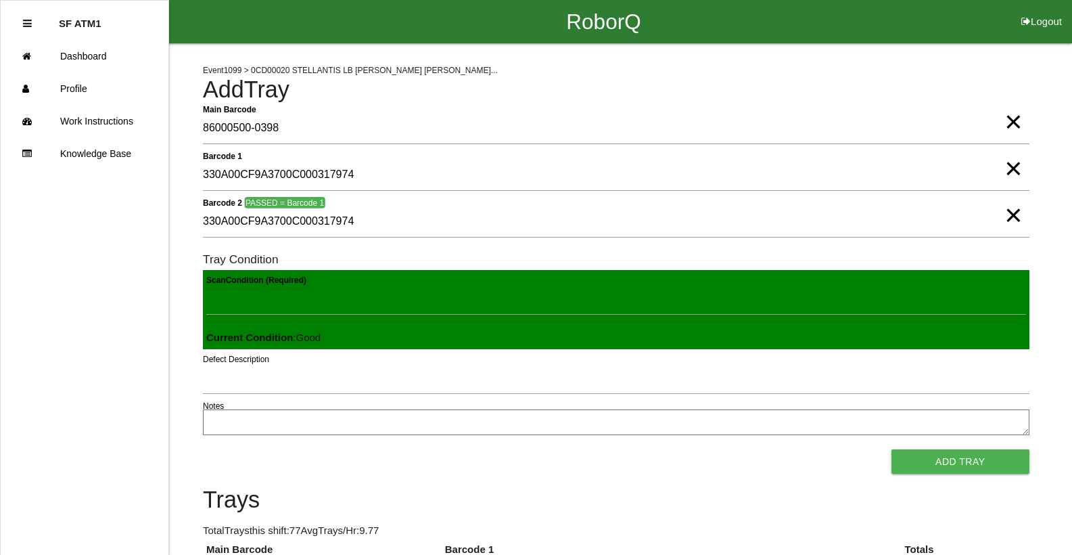
click at [892, 449] on button "Add Tray" at bounding box center [961, 461] width 138 height 24
